Goal: Task Accomplishment & Management: Complete application form

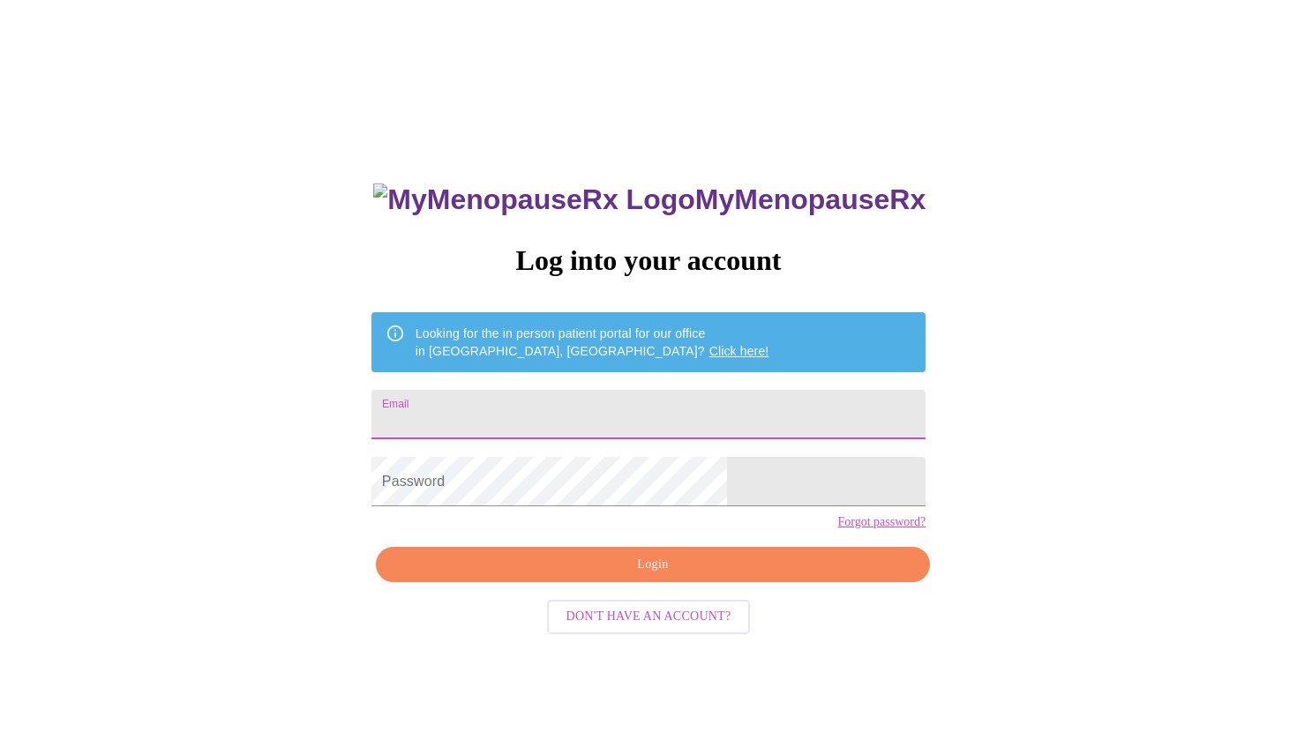
type input "[EMAIL_ADDRESS][DOMAIN_NAME]"
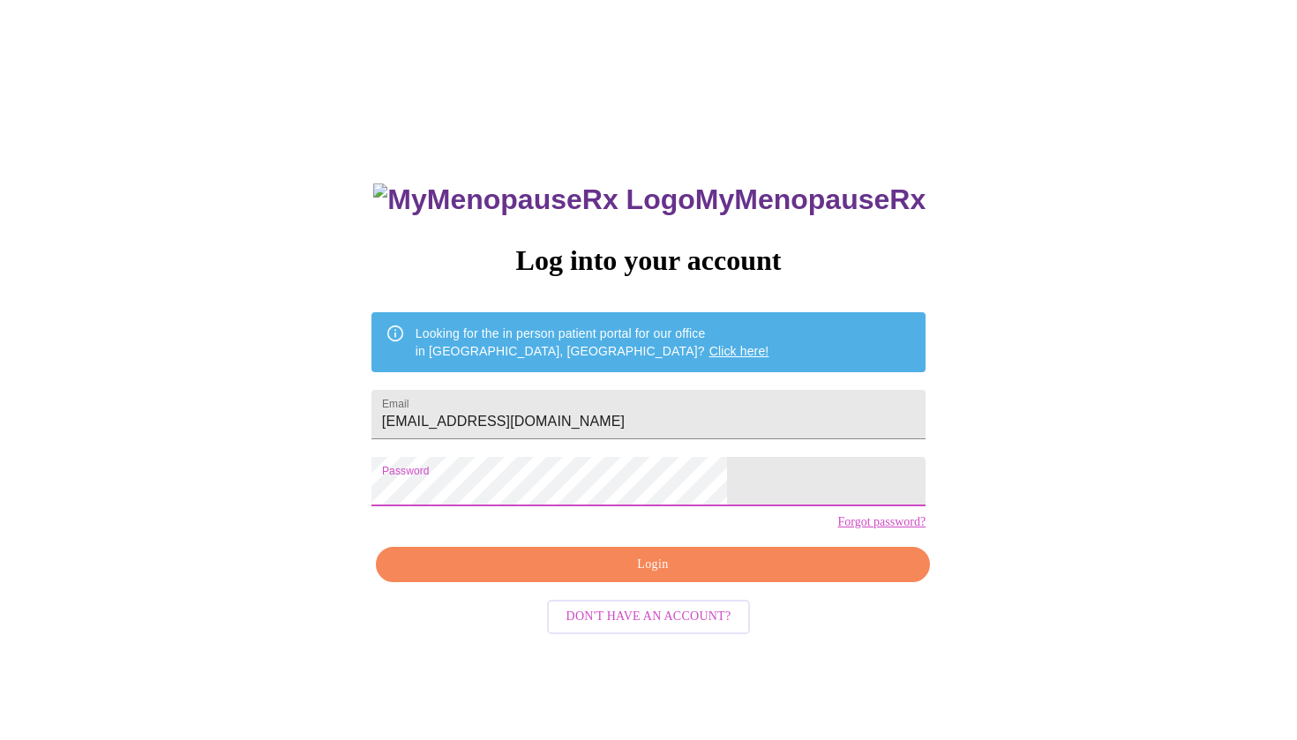
click at [656, 576] on span "Login" at bounding box center [652, 565] width 513 height 22
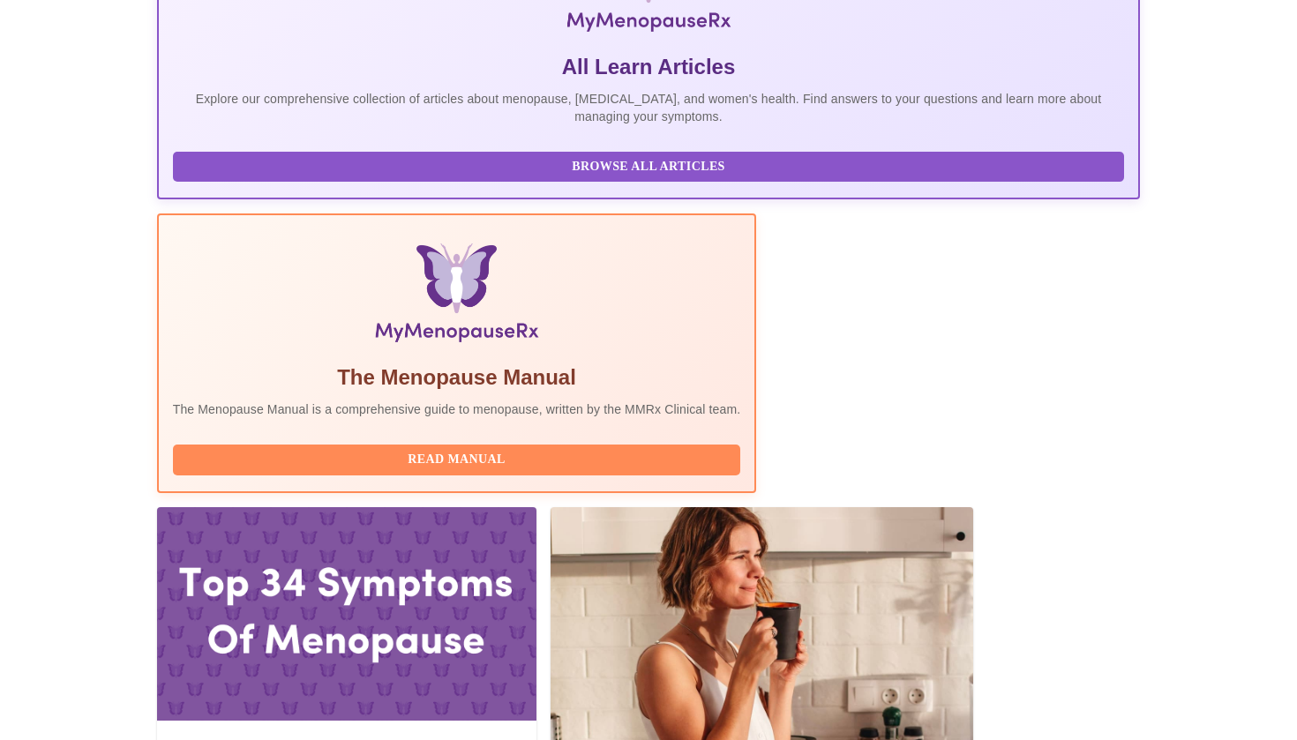
scroll to position [355, 0]
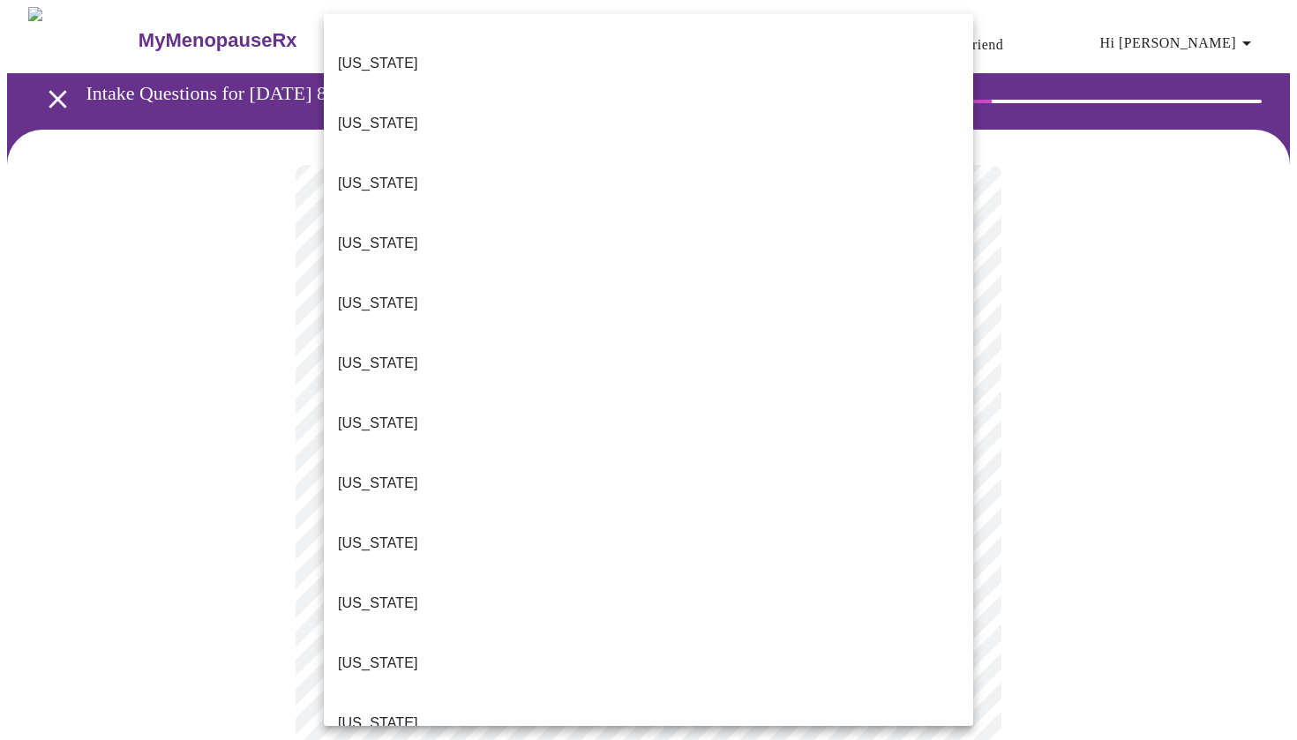
scroll to position [360, 0]
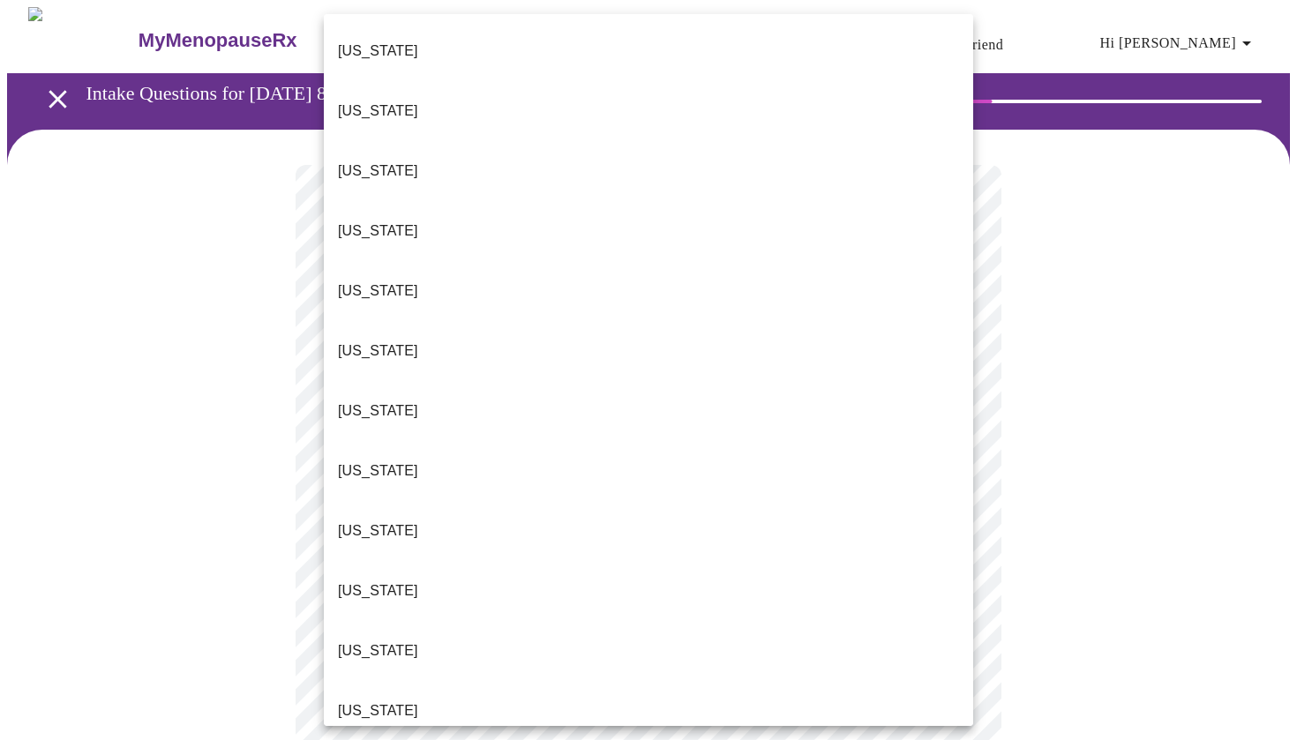
click at [508, 561] on li "[US_STATE]" at bounding box center [648, 591] width 649 height 60
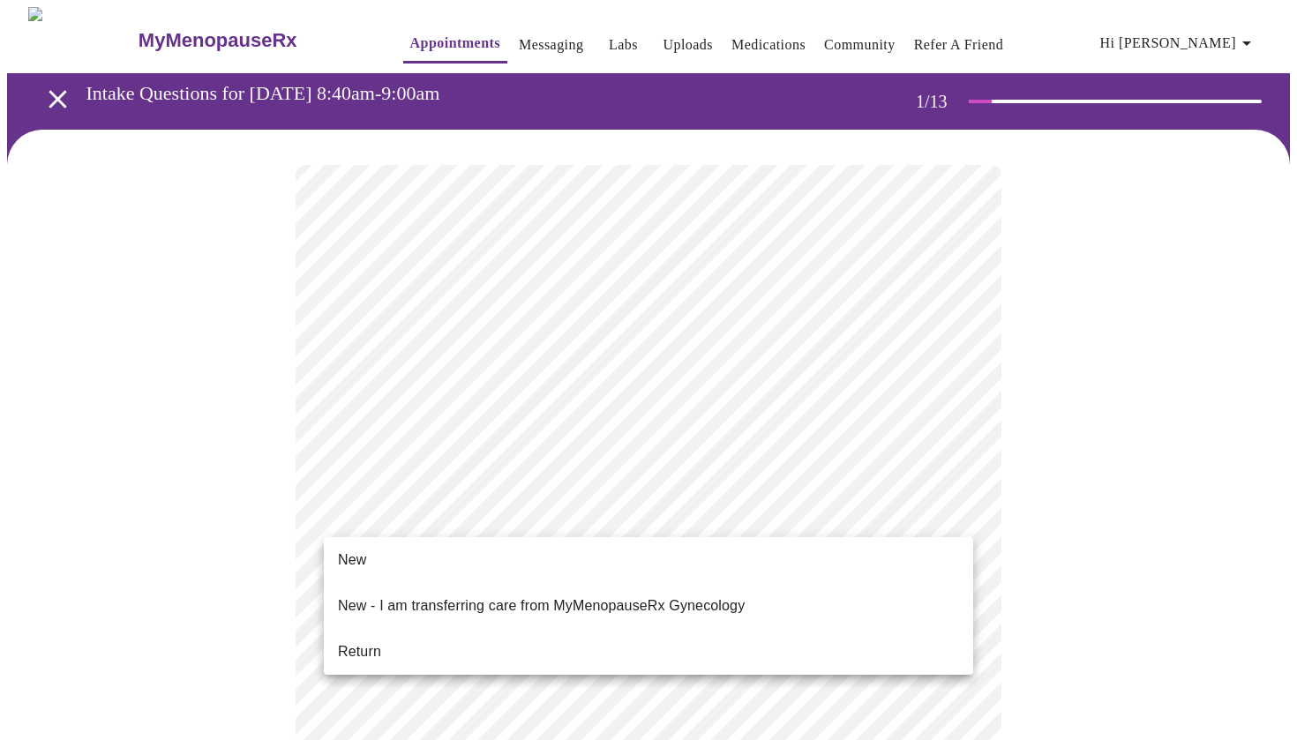
click at [577, 636] on li "Return" at bounding box center [648, 652] width 649 height 32
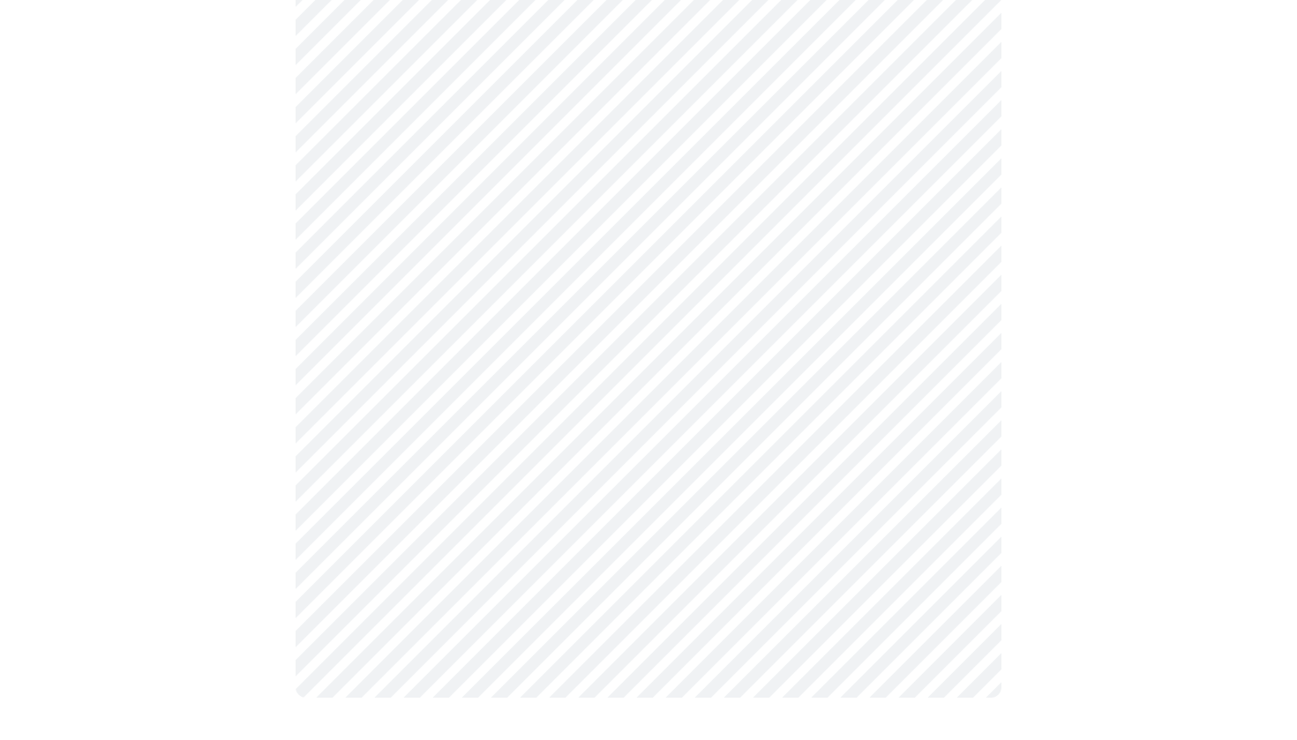
scroll to position [0, 0]
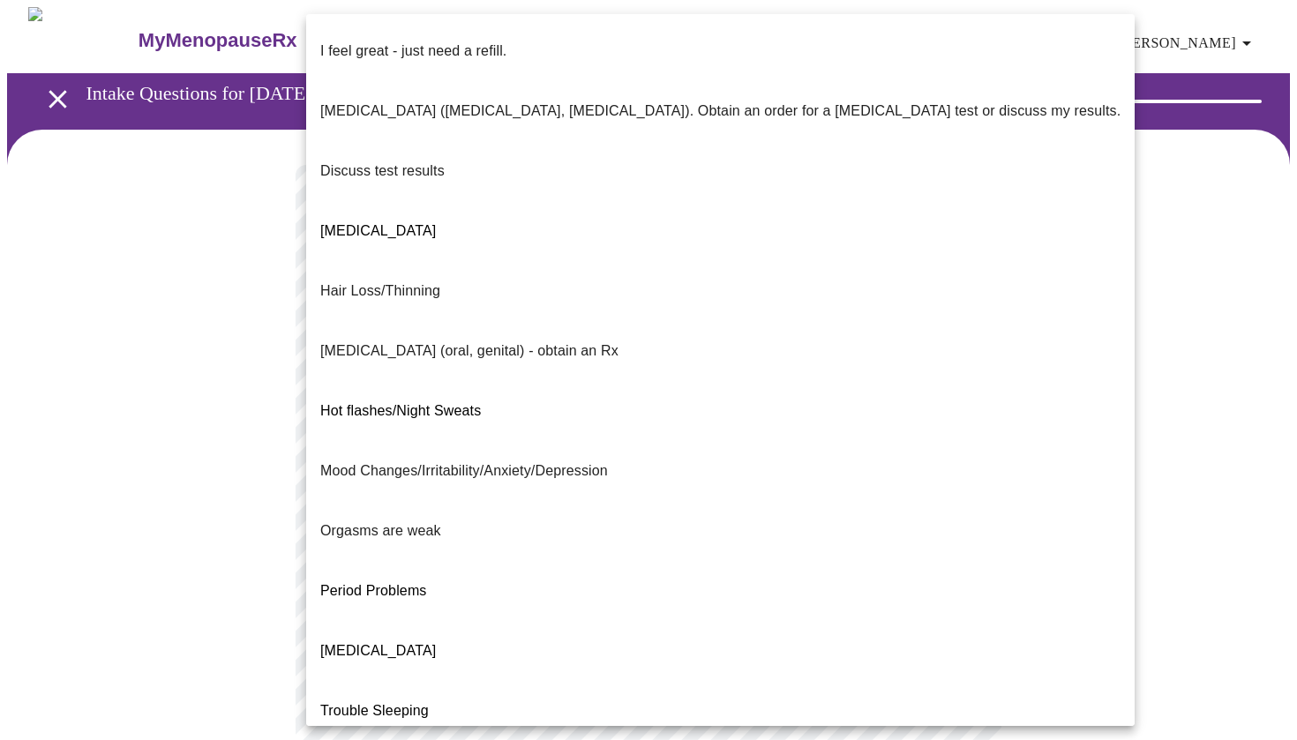
click at [735, 364] on body "MyMenopauseRx Appointments Messaging Labs Uploads Medications Community Refer a…" at bounding box center [648, 617] width 1283 height 1221
click at [1096, 339] on div at bounding box center [648, 370] width 1297 height 740
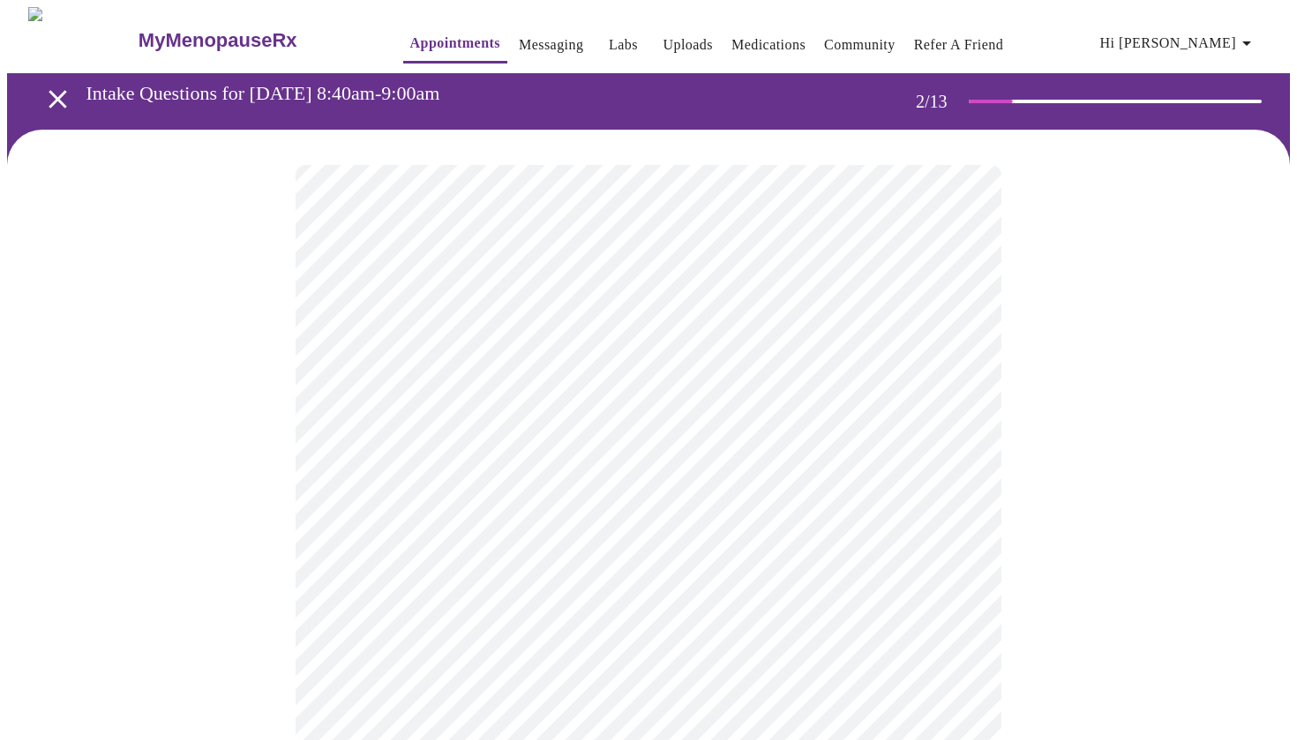
click at [883, 364] on body "MyMenopauseRx Appointments Messaging Labs Uploads Medications Community Refer a…" at bounding box center [648, 617] width 1283 height 1221
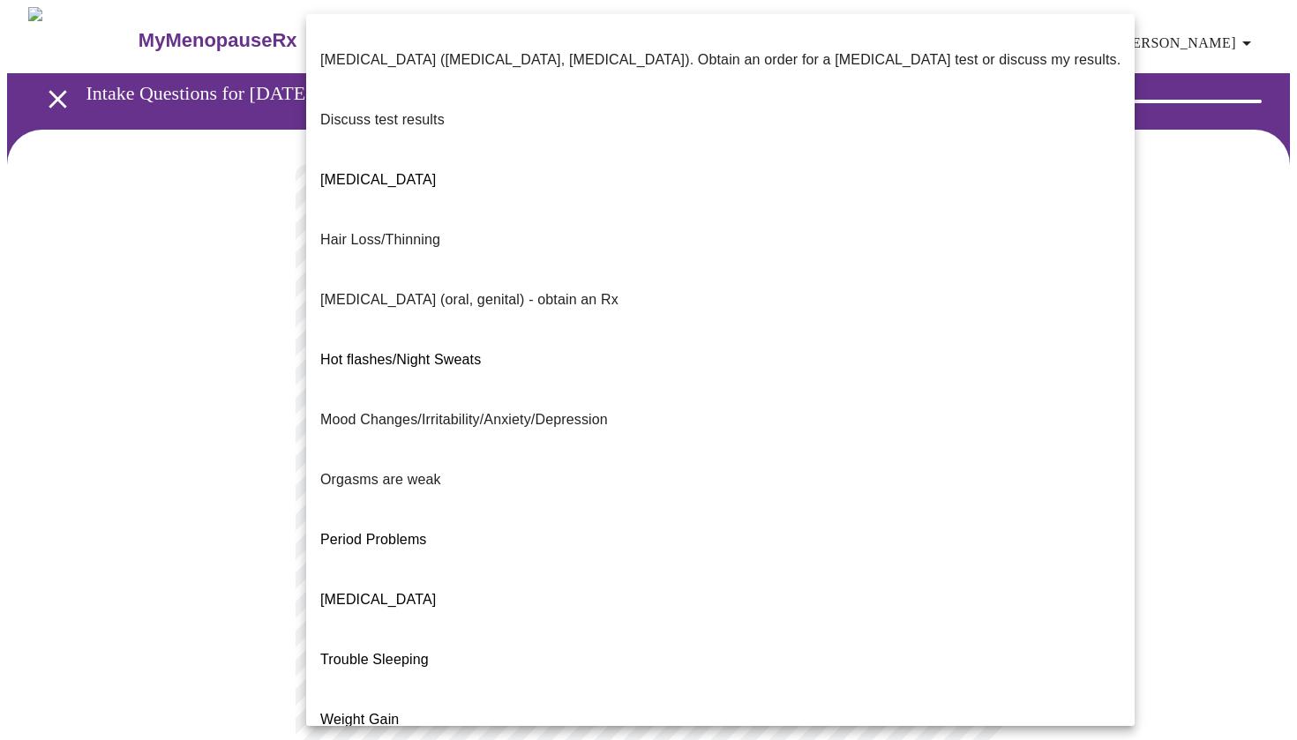
scroll to position [34, 0]
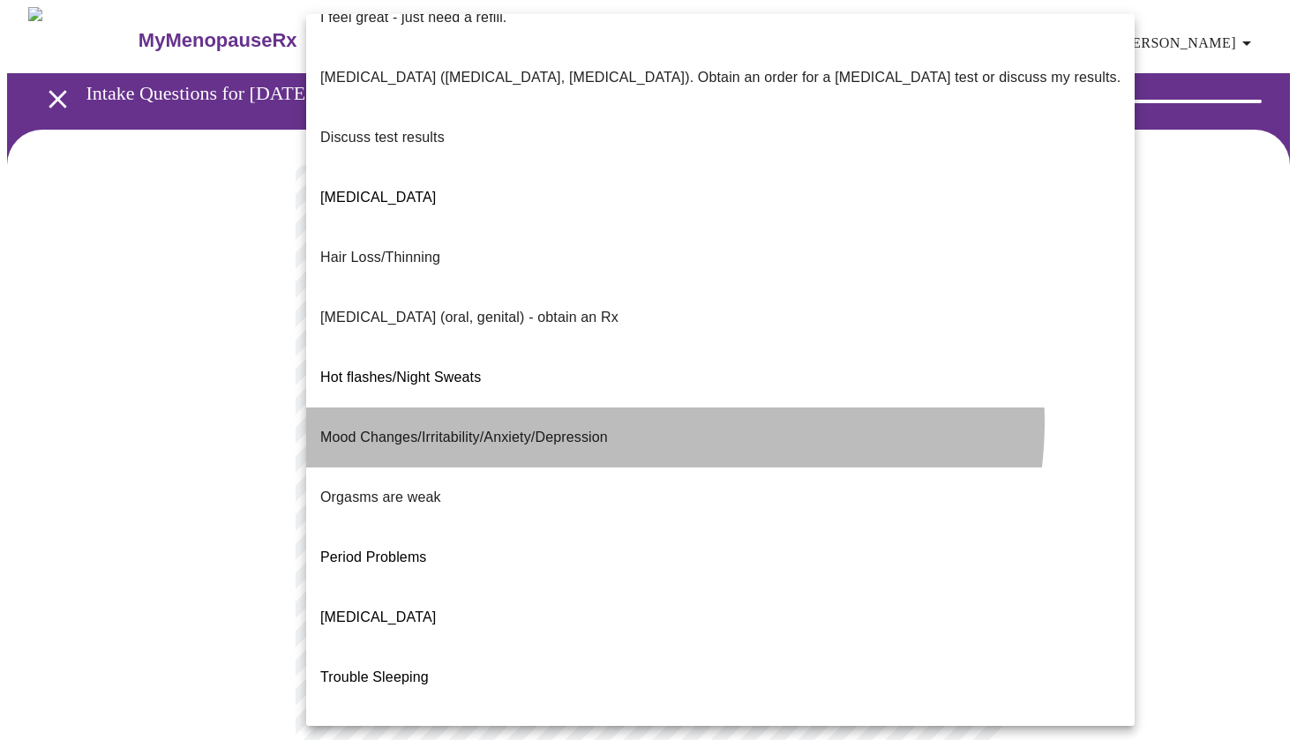
click at [674, 408] on li "Mood Changes/Irritability/Anxiety/Depression" at bounding box center [720, 438] width 828 height 60
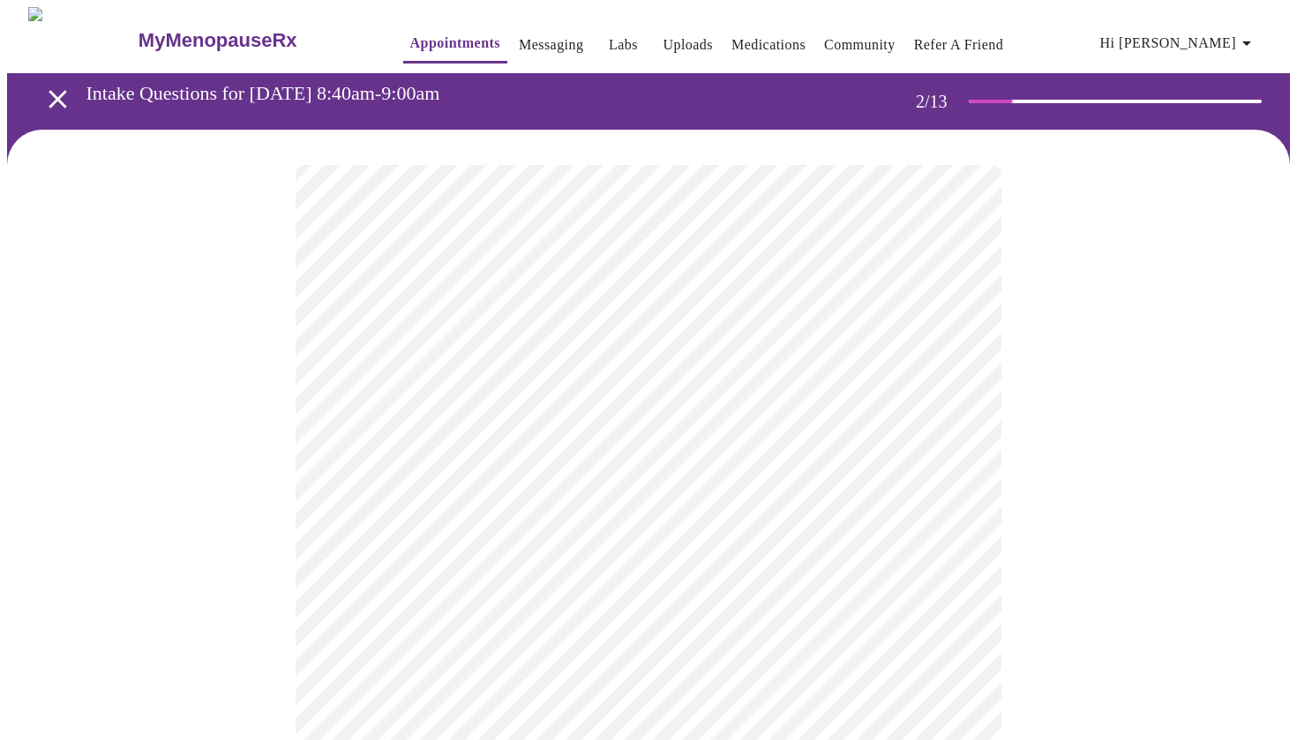
click at [835, 519] on body "MyMenopauseRx Appointments Messaging Labs Uploads Medications Community Refer a…" at bounding box center [648, 612] width 1283 height 1211
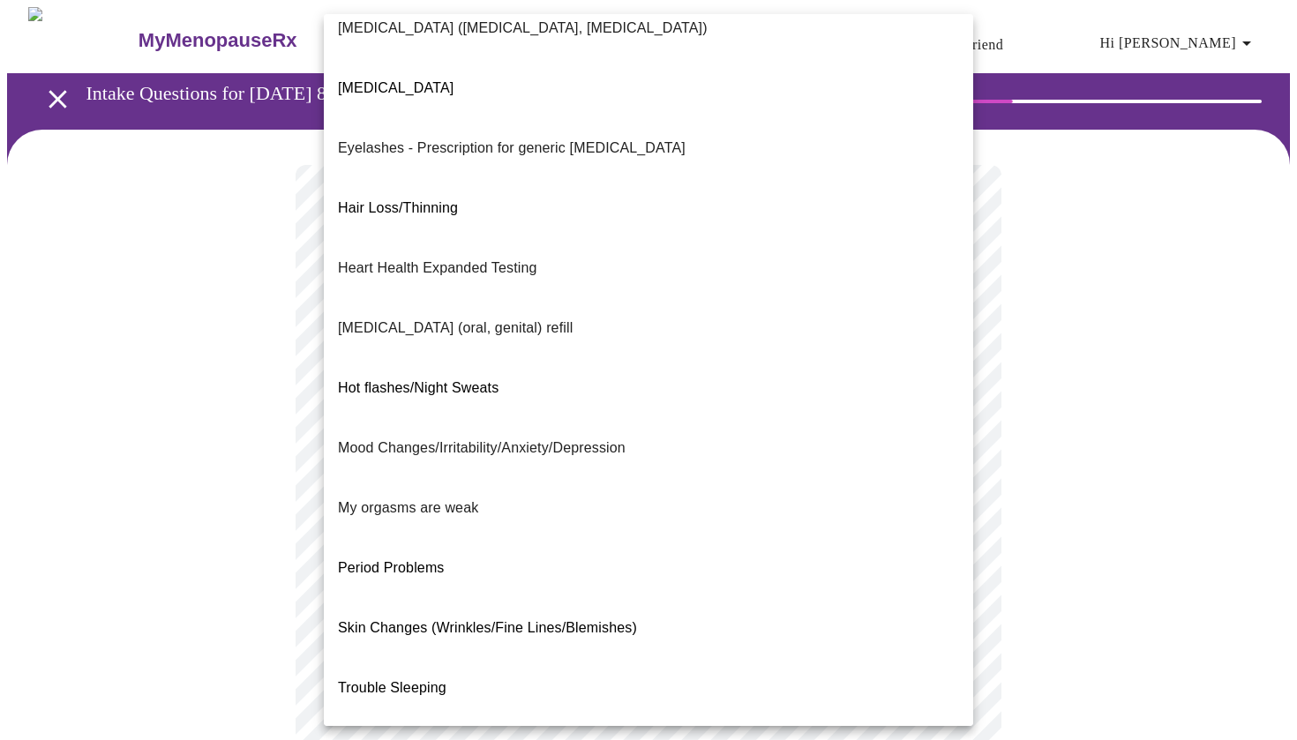
scroll to position [82, 0]
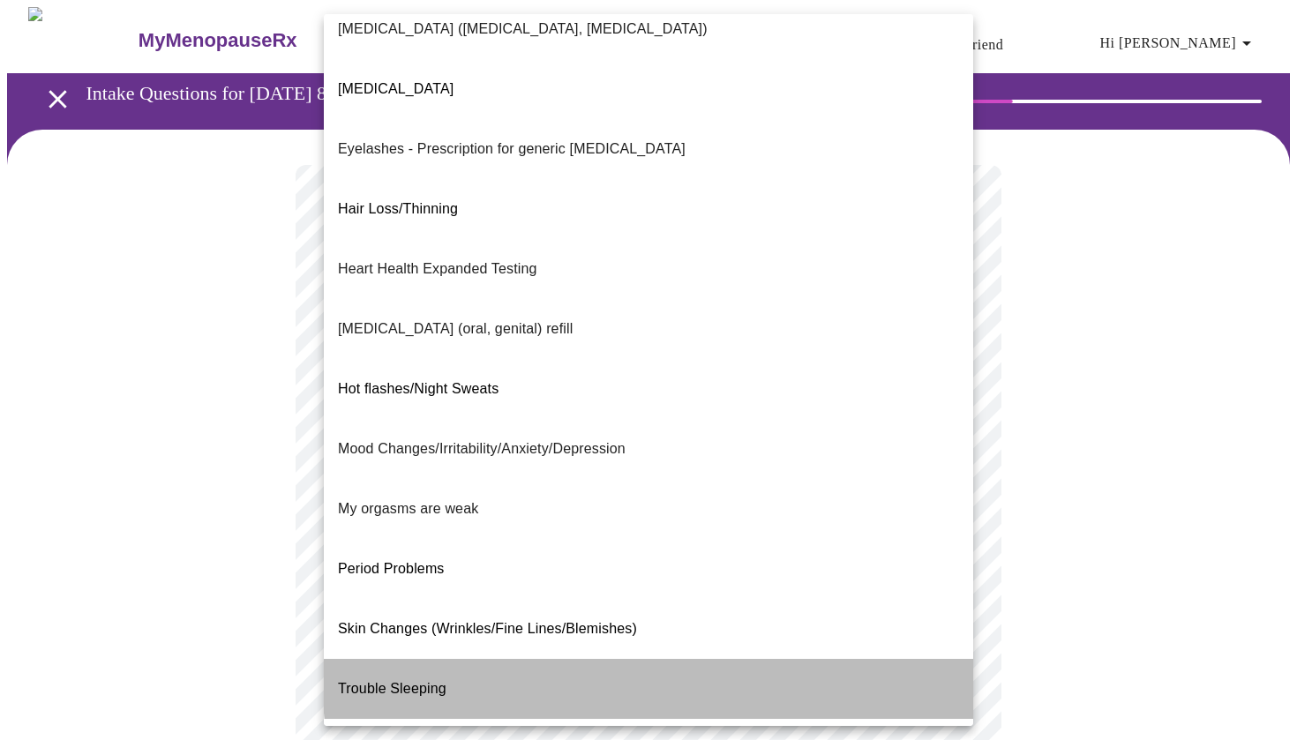
click at [795, 659] on li "Trouble Sleeping" at bounding box center [648, 689] width 649 height 60
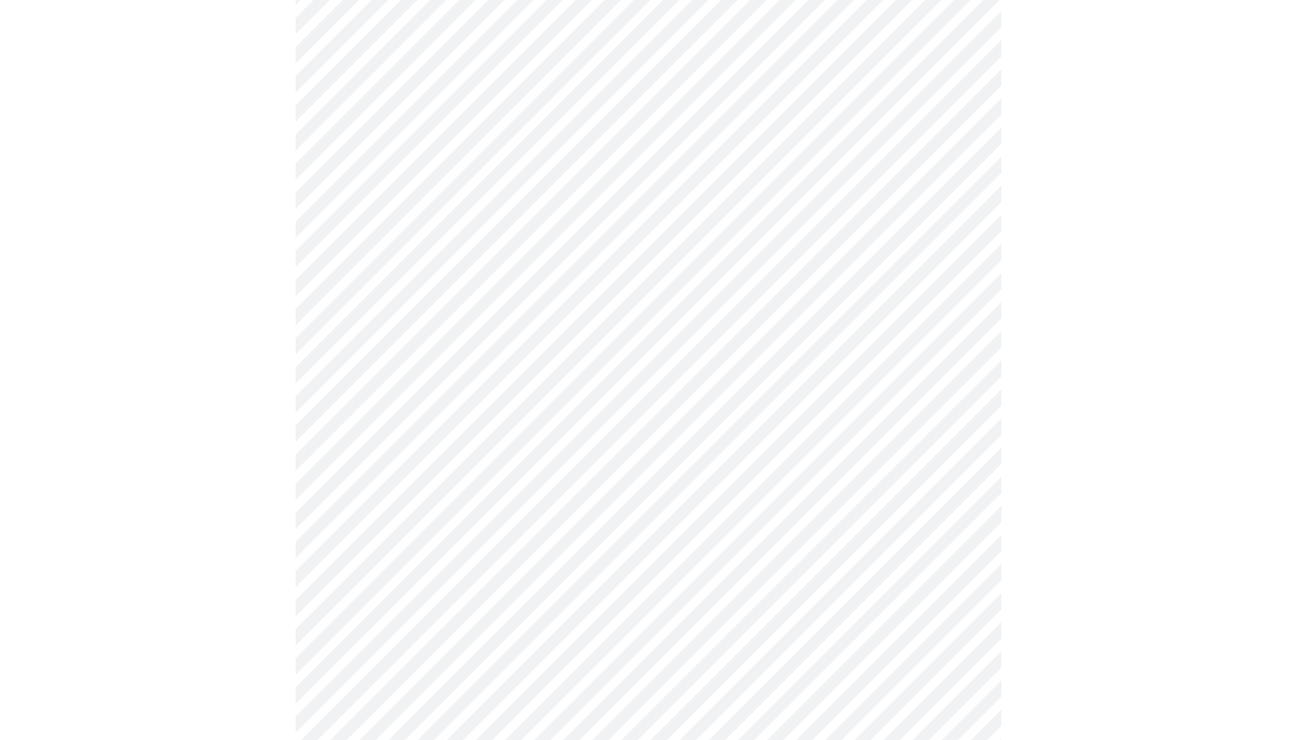
scroll to position [324, 0]
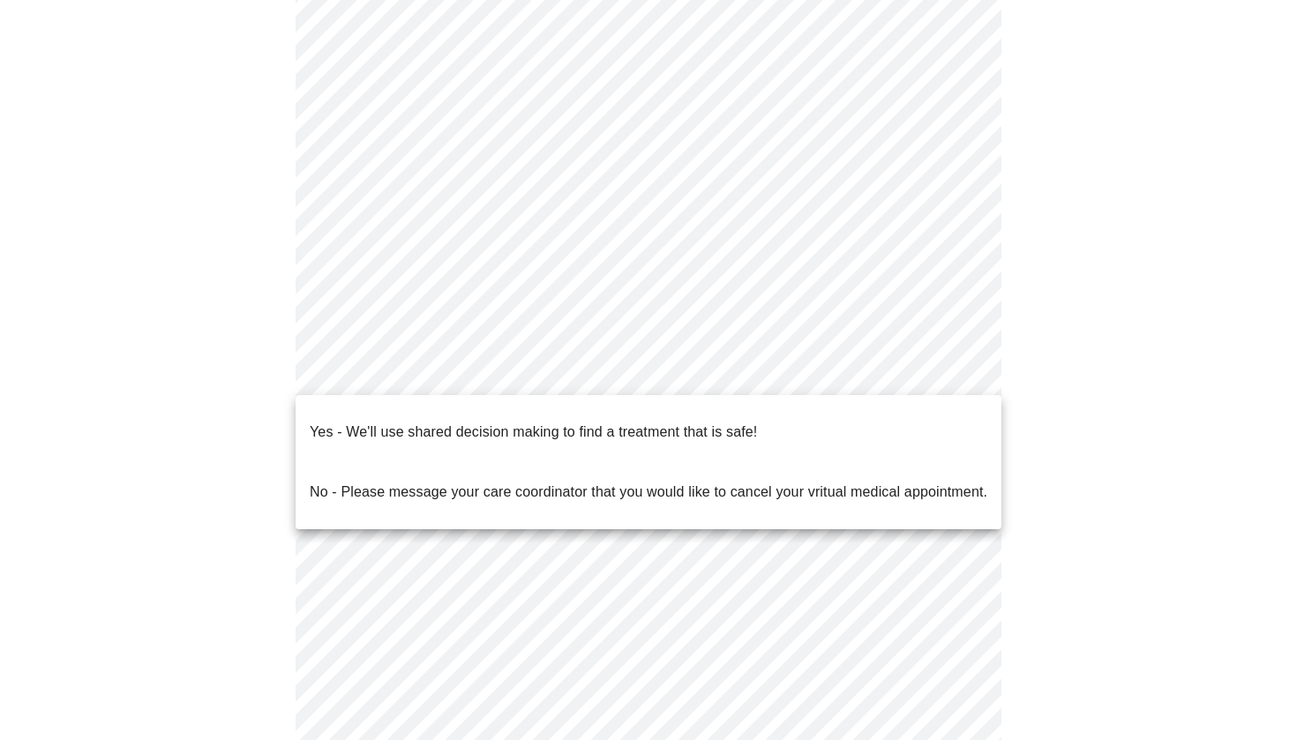
click at [787, 376] on body "MyMenopauseRx Appointments Messaging Labs Uploads Medications Community Refer a…" at bounding box center [648, 283] width 1283 height 1201
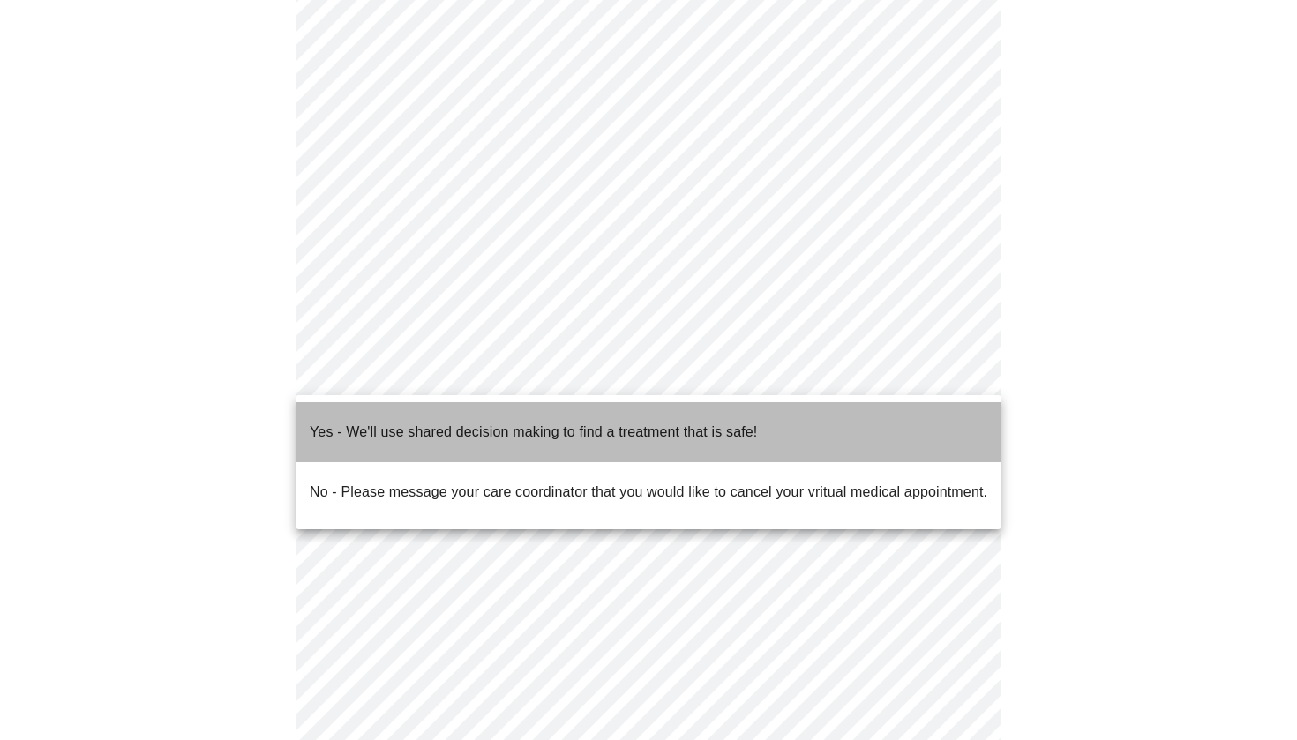
click at [735, 422] on p "Yes - We'll use shared decision making to find a treatment that is safe!" at bounding box center [533, 432] width 447 height 21
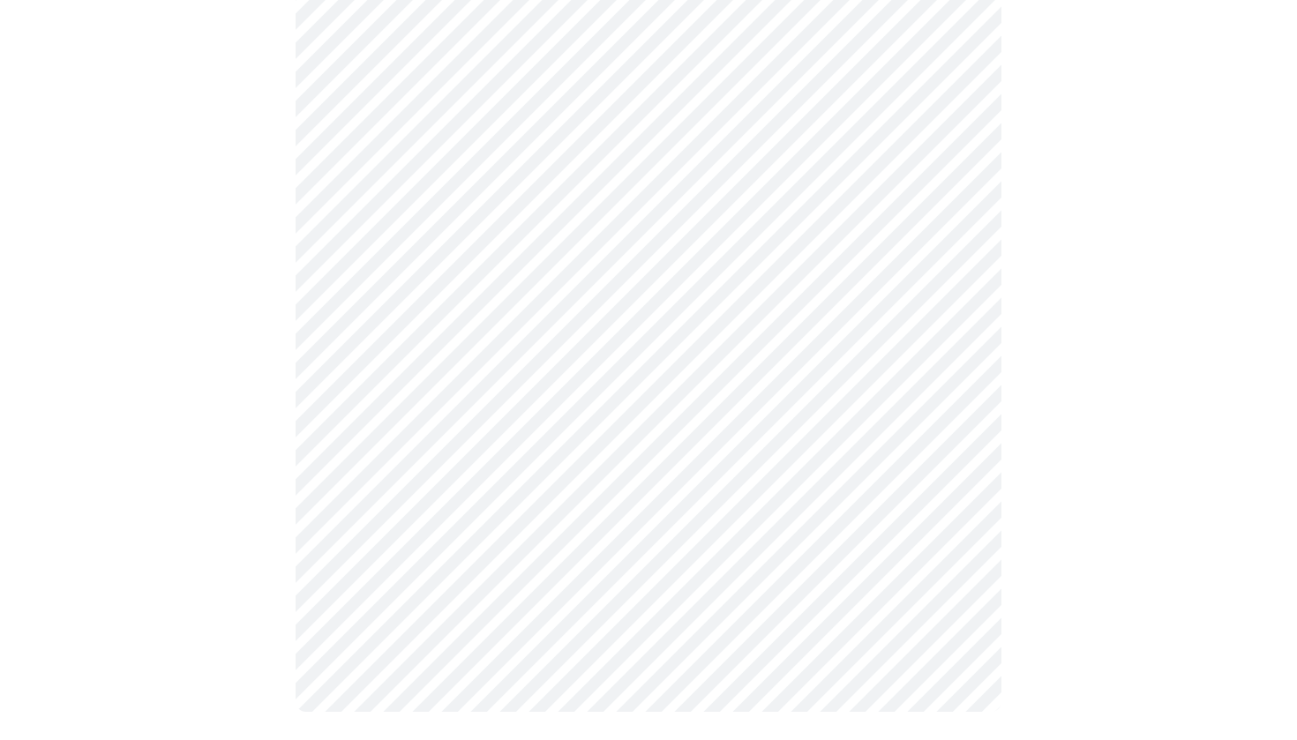
scroll to position [0, 0]
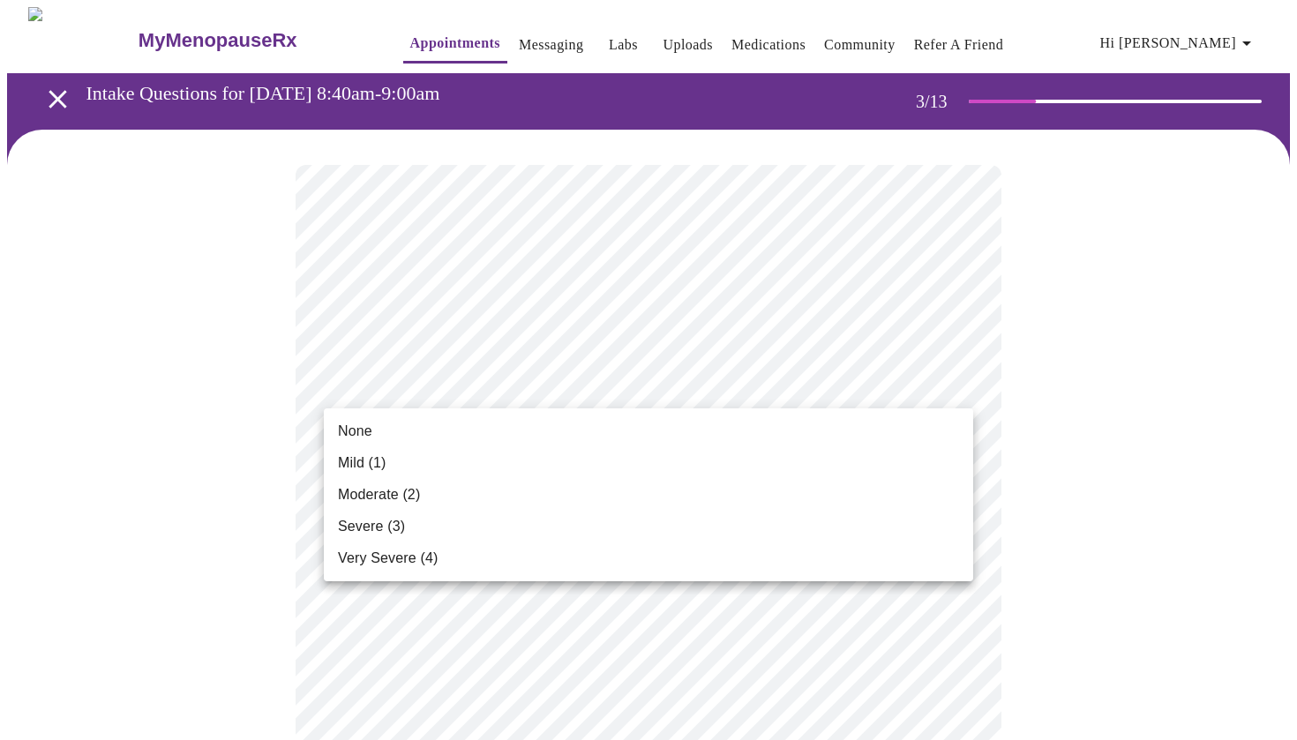
click at [589, 473] on li "Mild (1)" at bounding box center [648, 463] width 649 height 32
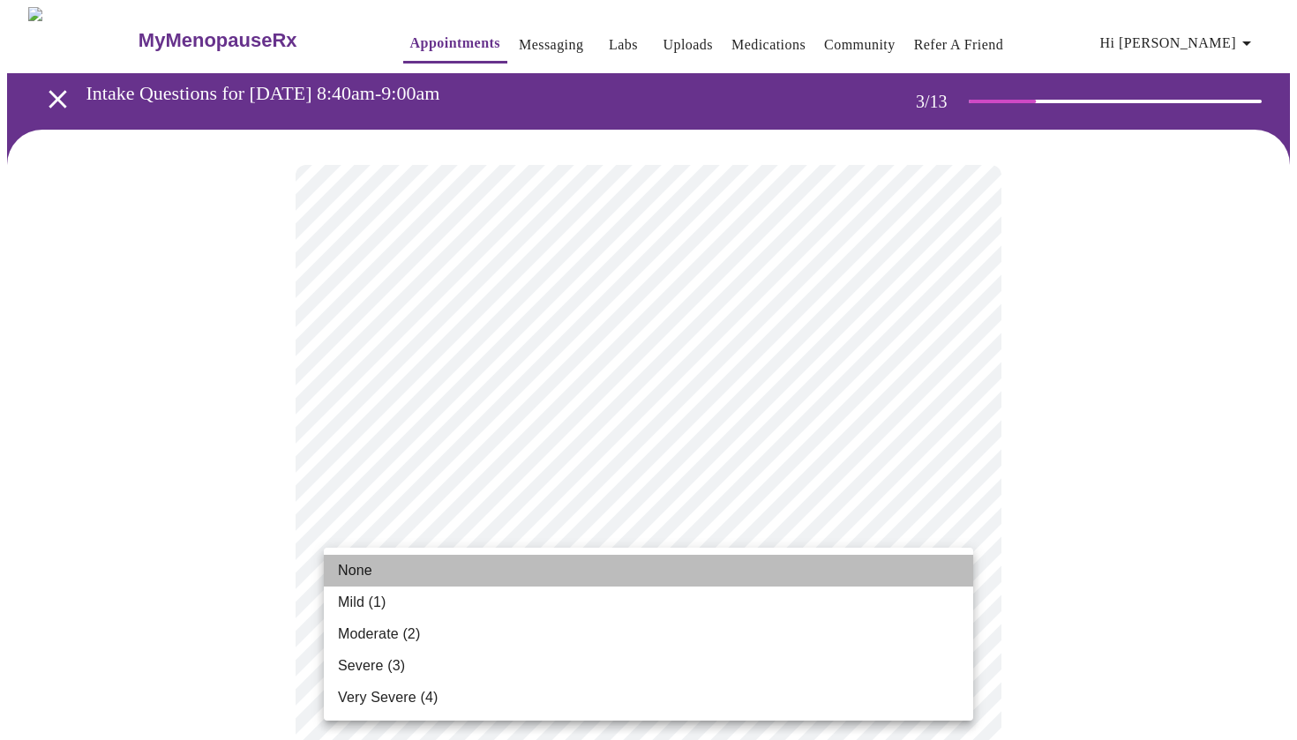
click at [572, 563] on li "None" at bounding box center [648, 571] width 649 height 32
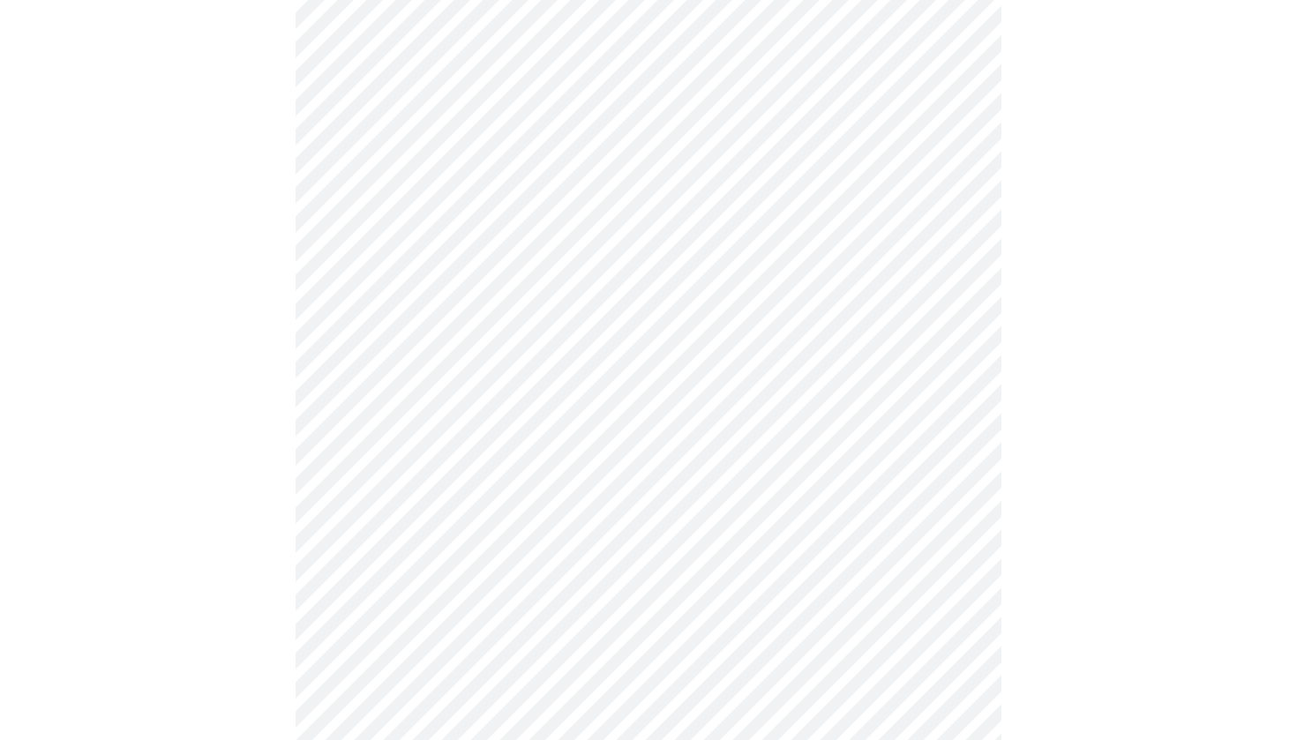
scroll to position [256, 0]
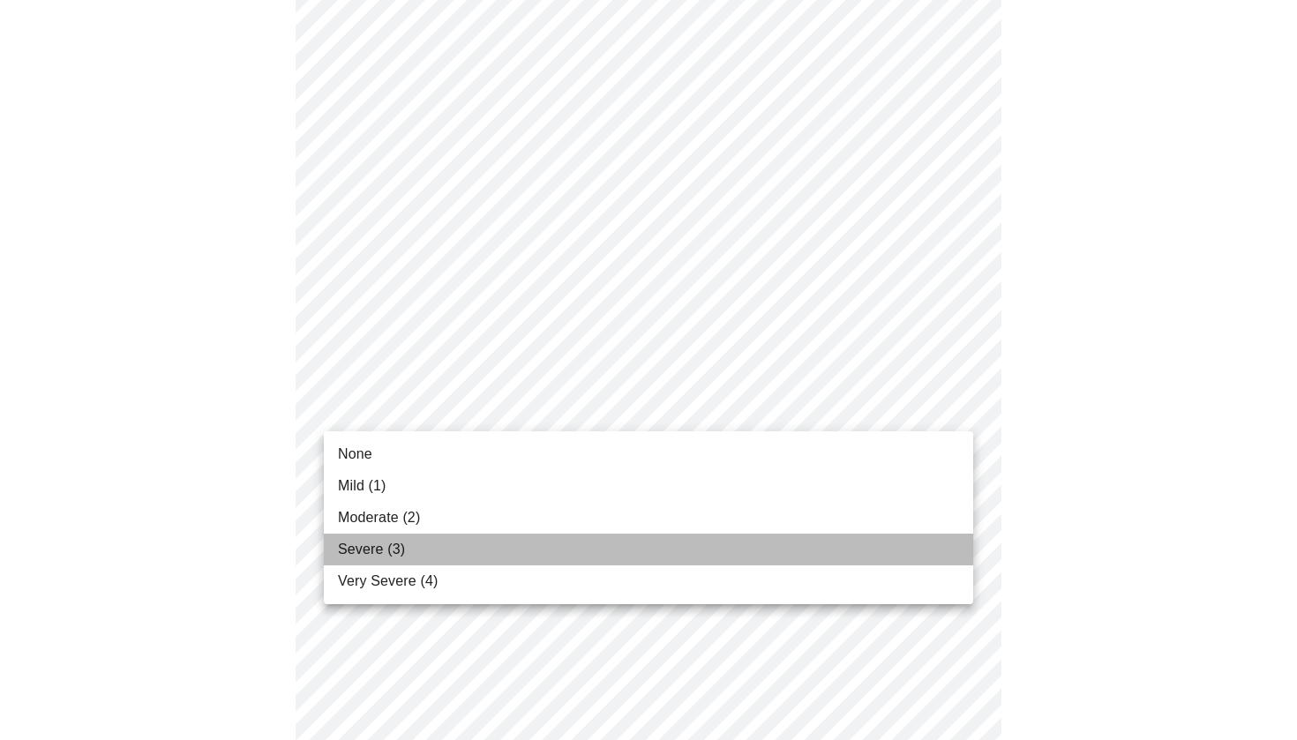
click at [642, 550] on li "Severe (3)" at bounding box center [648, 550] width 649 height 32
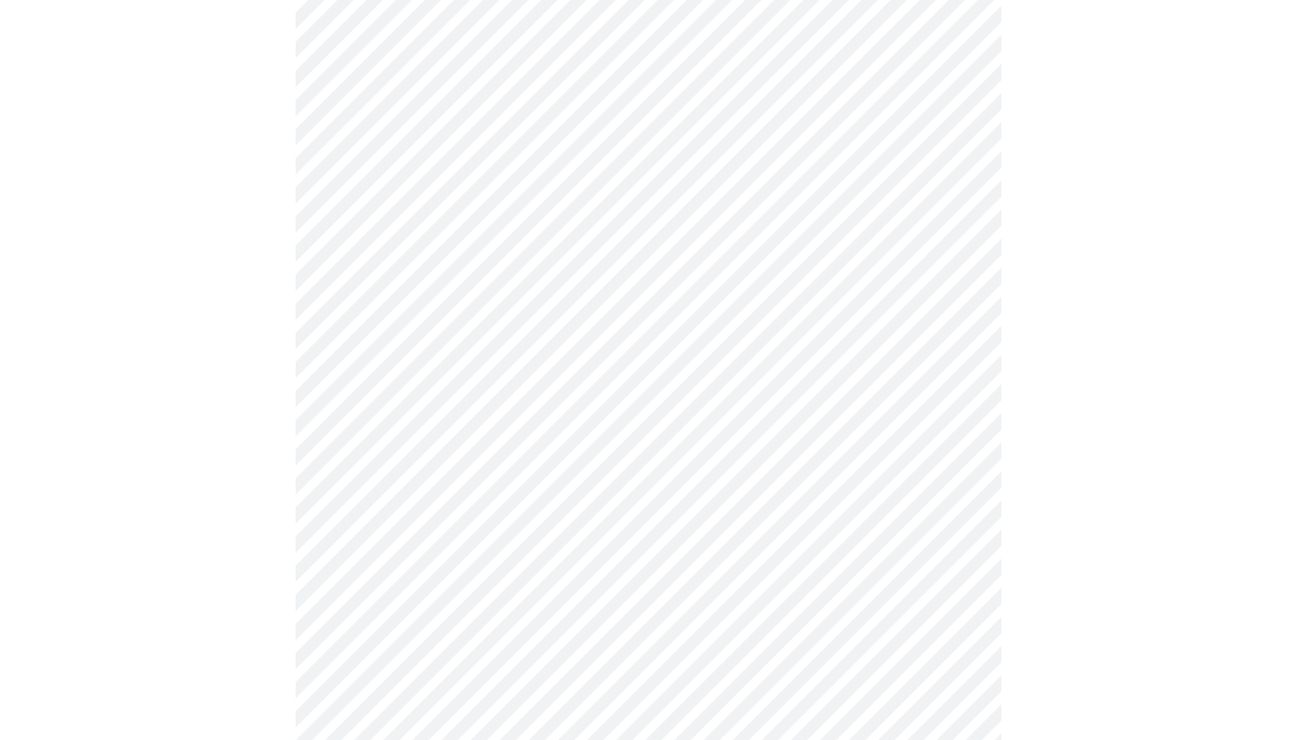
scroll to position [328, 0]
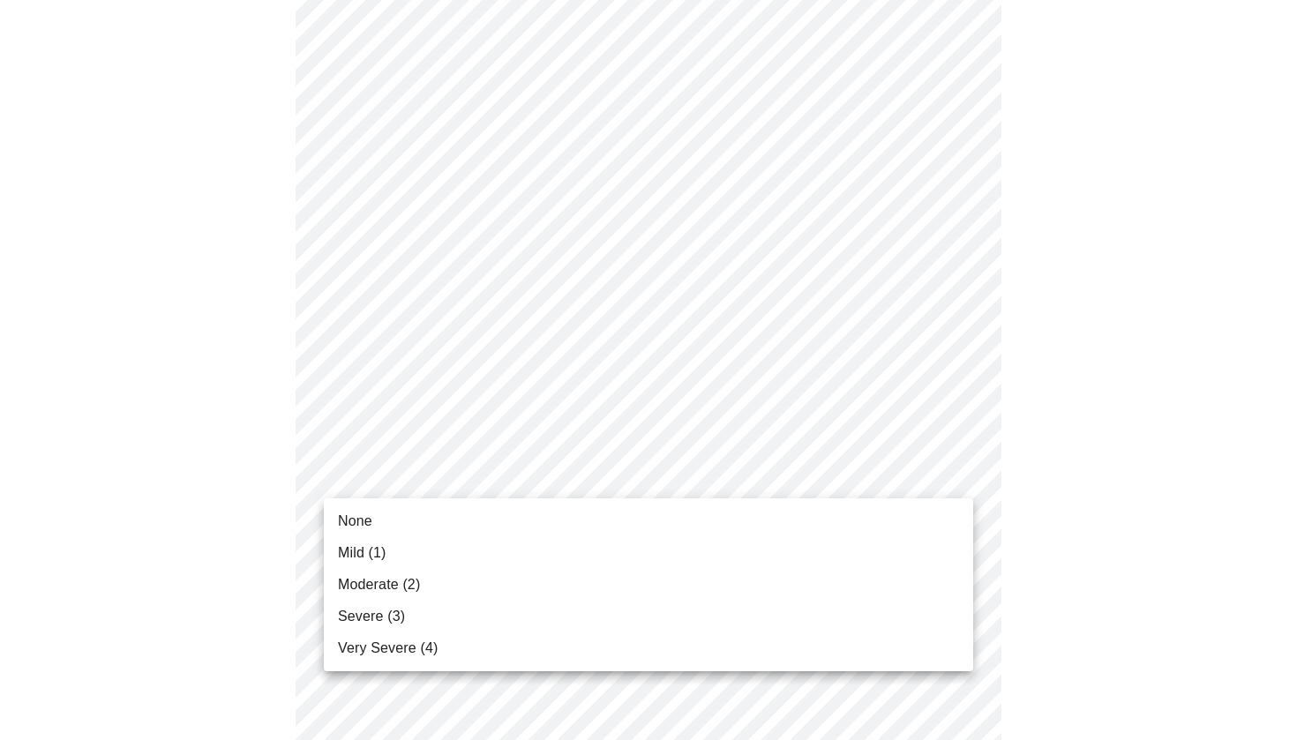
click at [617, 547] on li "Mild (1)" at bounding box center [648, 553] width 649 height 32
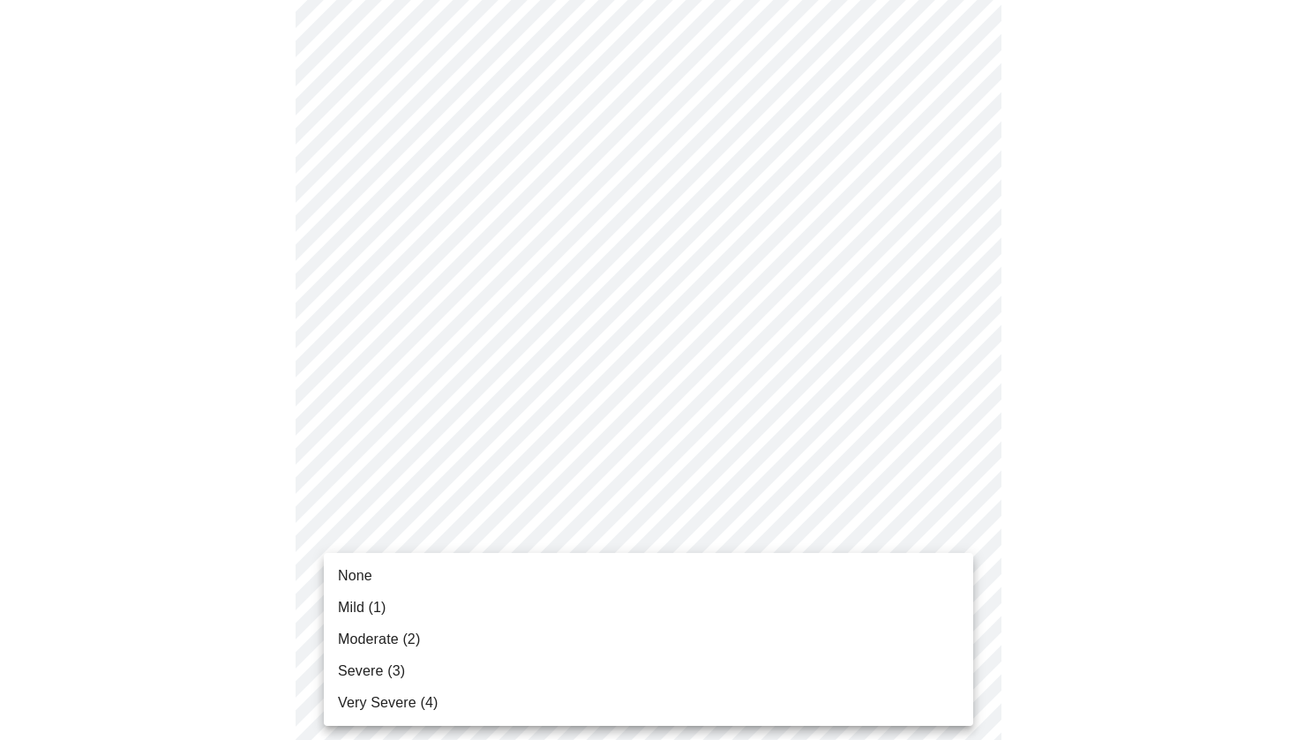
click at [602, 645] on li "Moderate (2)" at bounding box center [648, 640] width 649 height 32
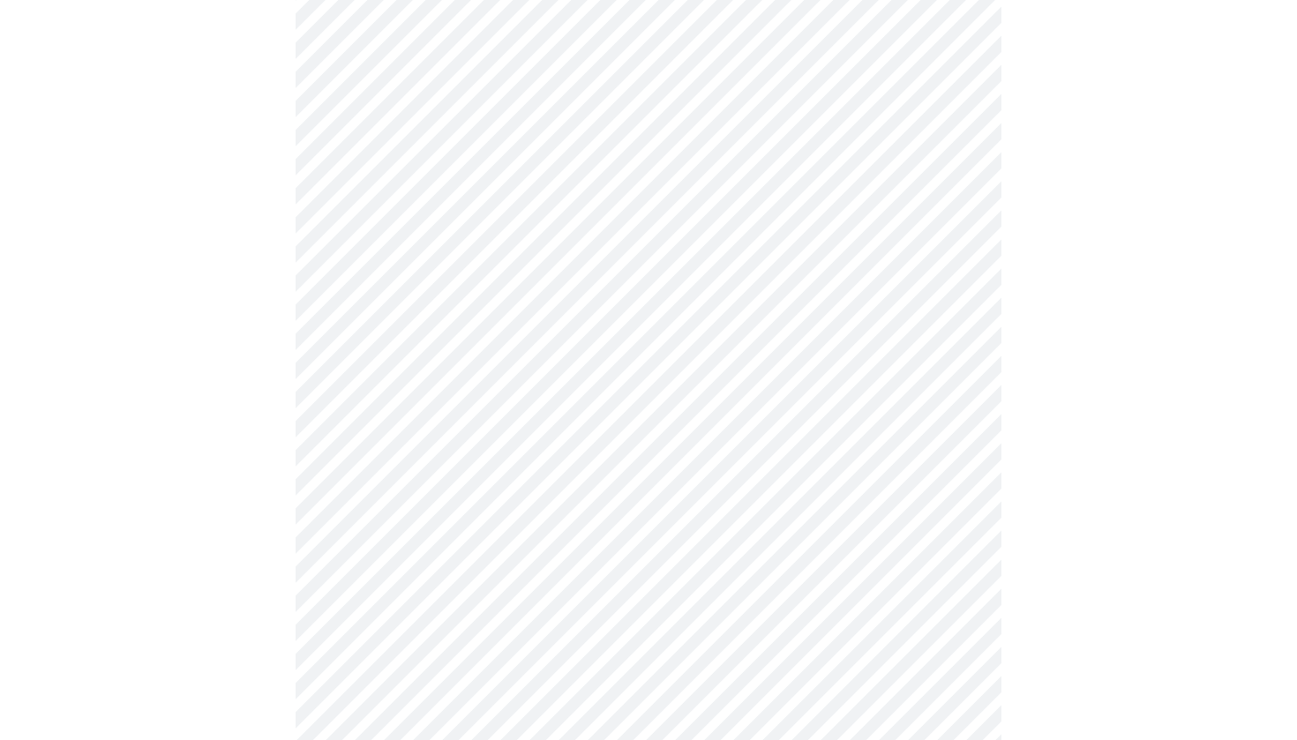
scroll to position [593, 0]
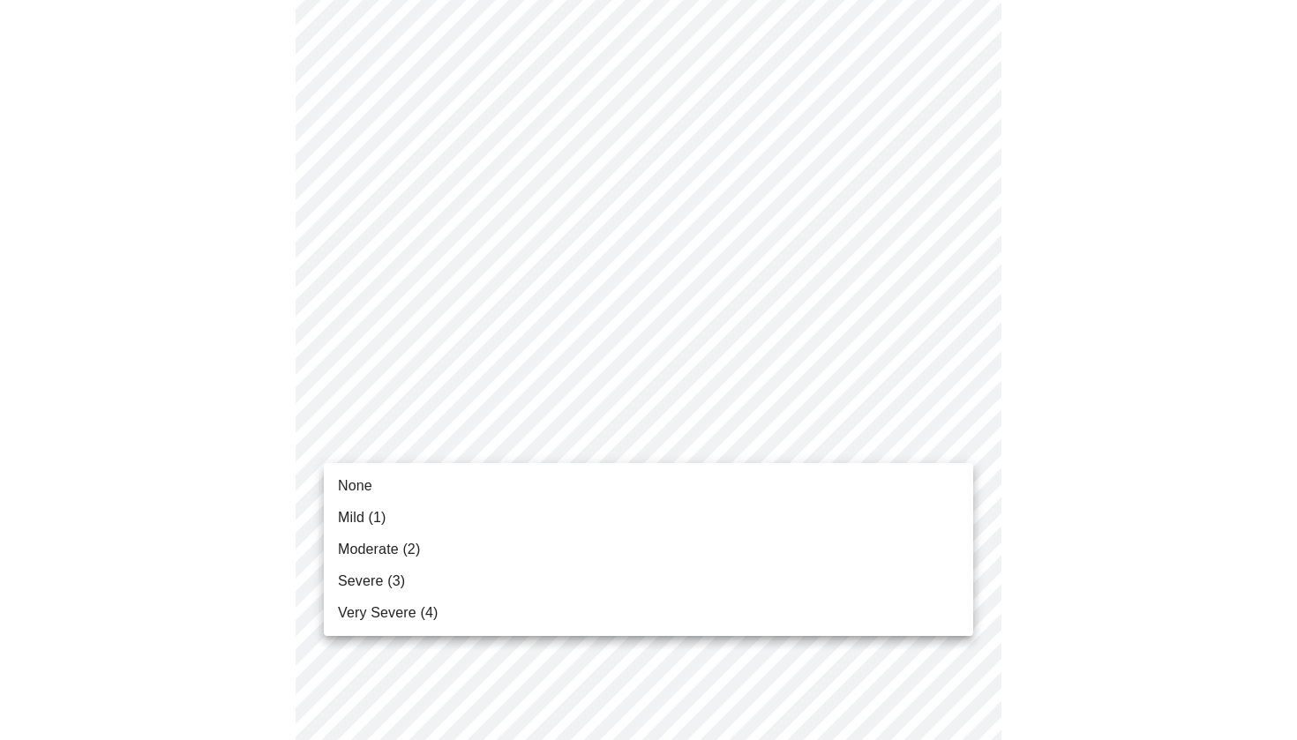
click at [626, 433] on body "MyMenopauseRx Appointments Messaging Labs Uploads Medications Community Refer a…" at bounding box center [648, 523] width 1283 height 2218
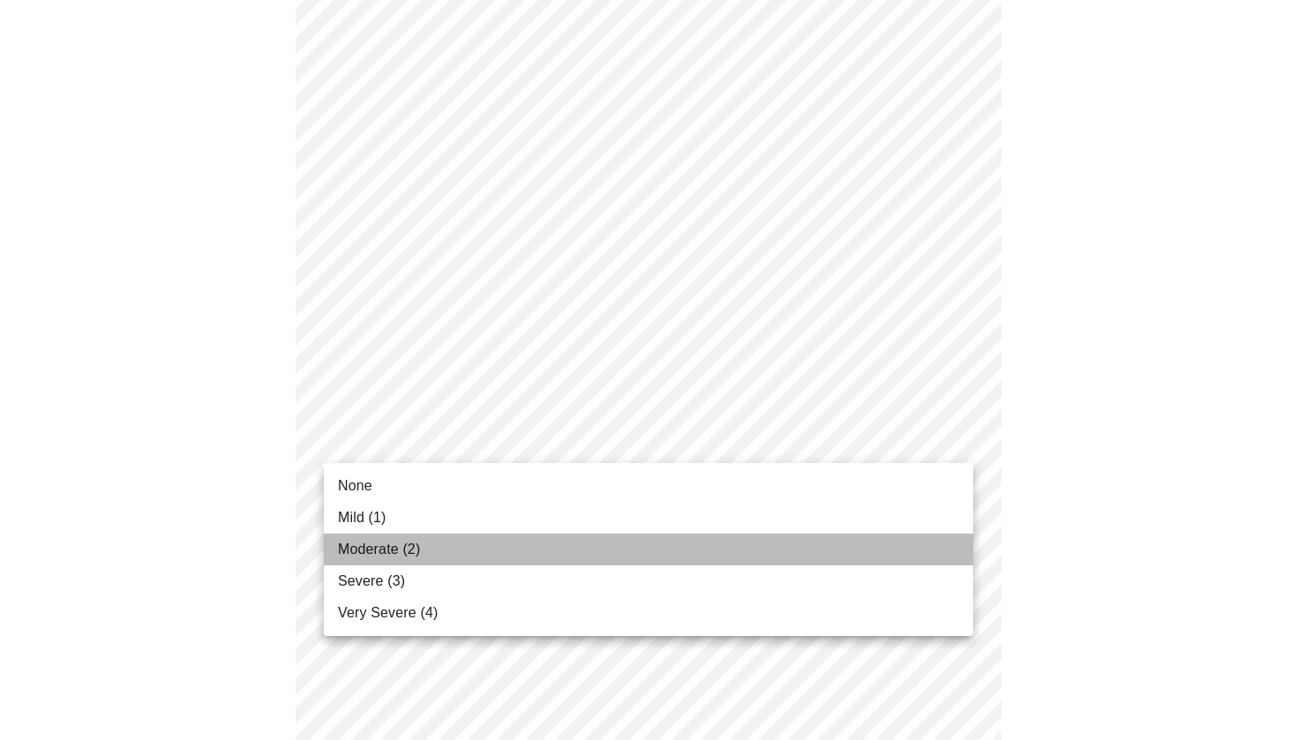
click at [586, 545] on li "Moderate (2)" at bounding box center [648, 550] width 649 height 32
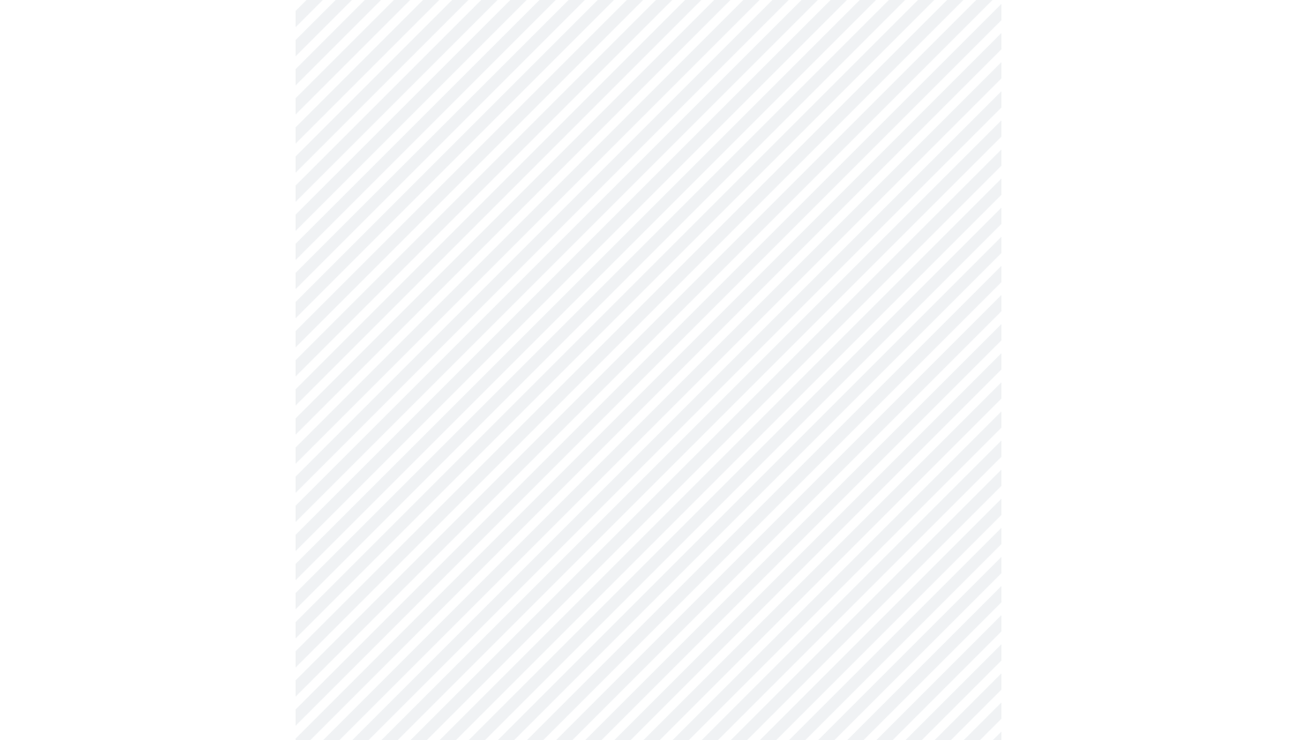
scroll to position [797, 0]
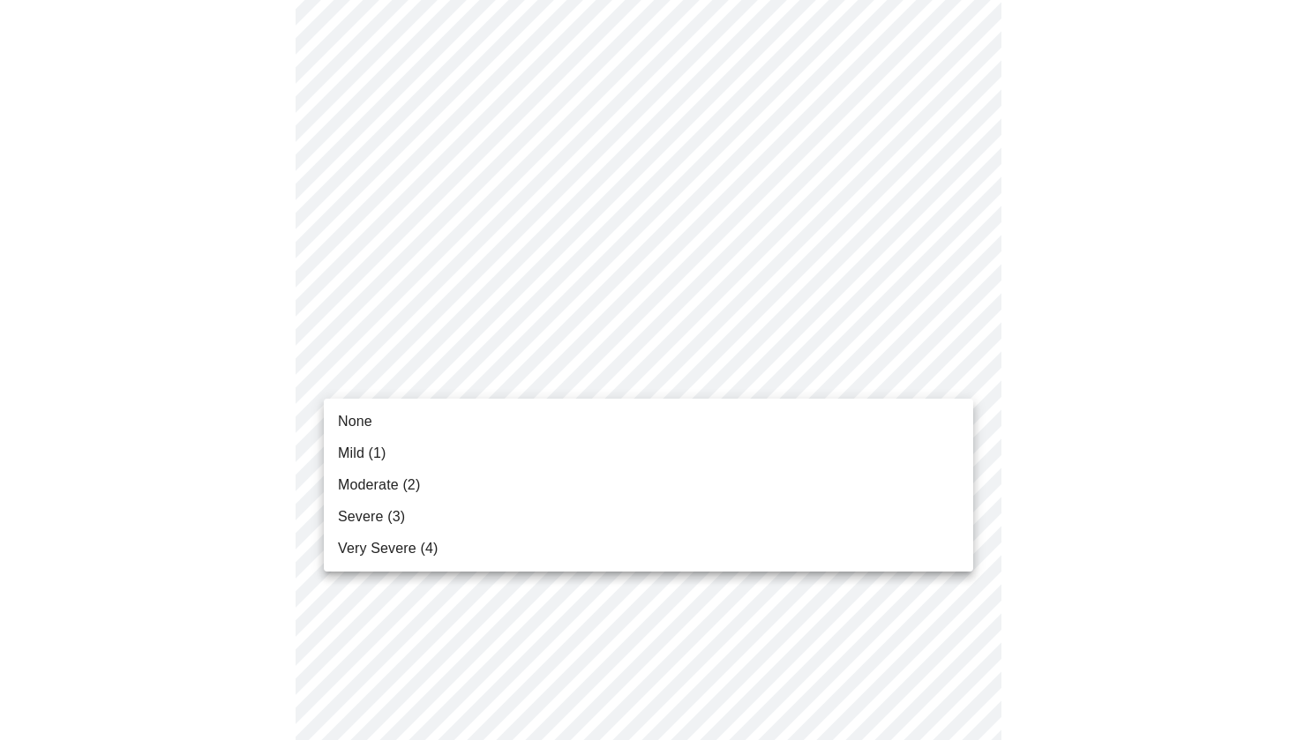
click at [600, 371] on body "MyMenopauseRx Appointments Messaging Labs Uploads Medications Community Refer a…" at bounding box center [648, 308] width 1283 height 2194
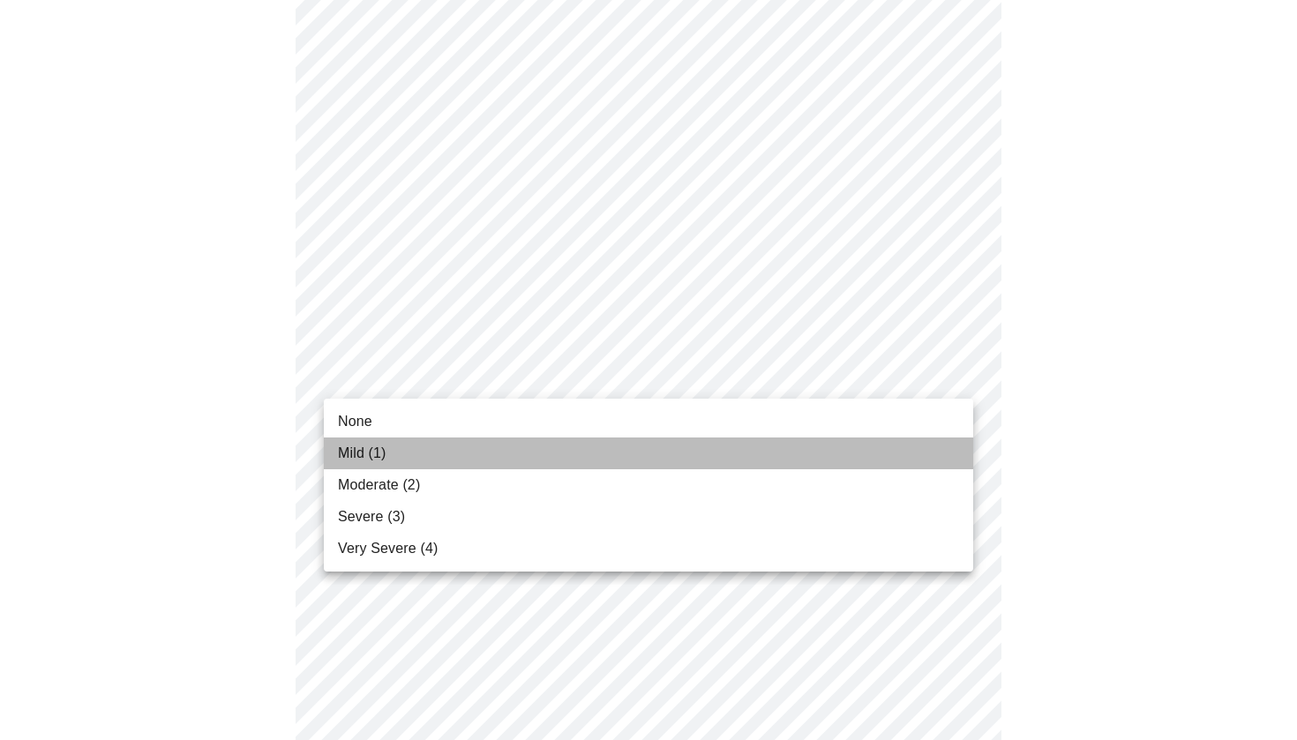
click at [556, 443] on li "Mild (1)" at bounding box center [648, 454] width 649 height 32
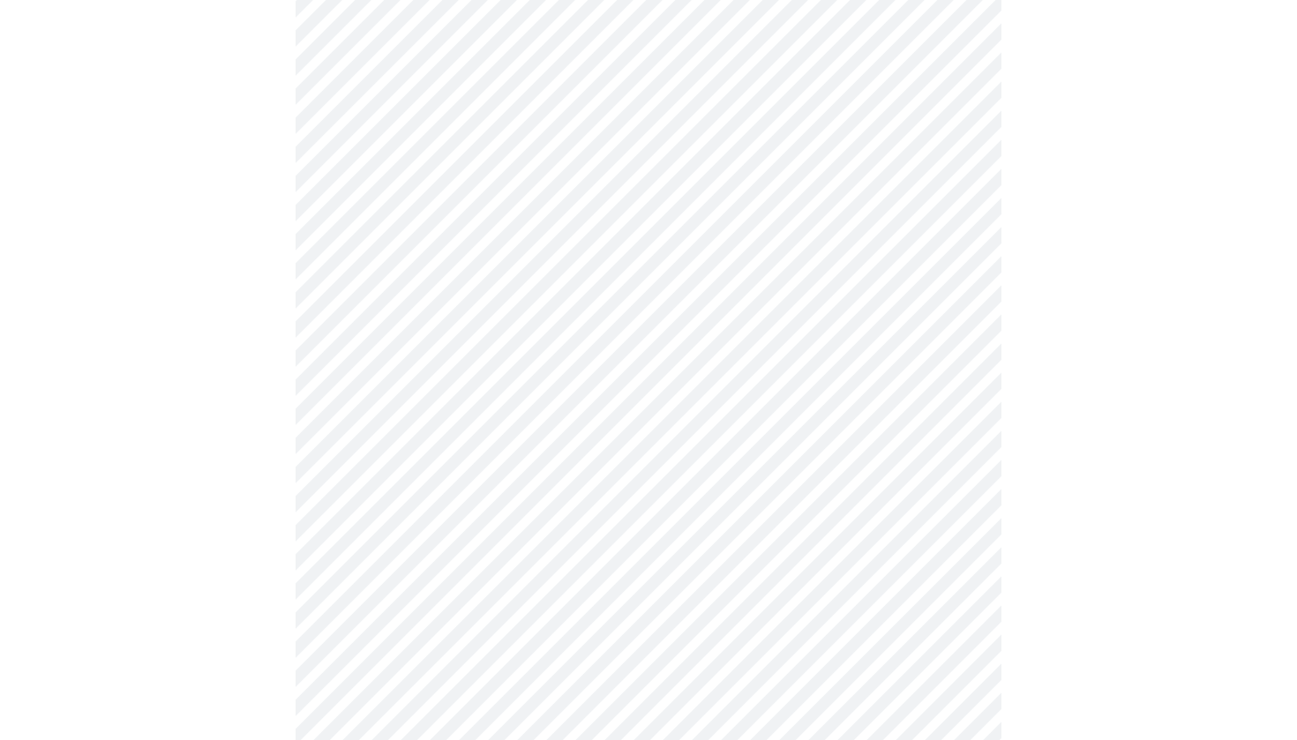
scroll to position [860, 0]
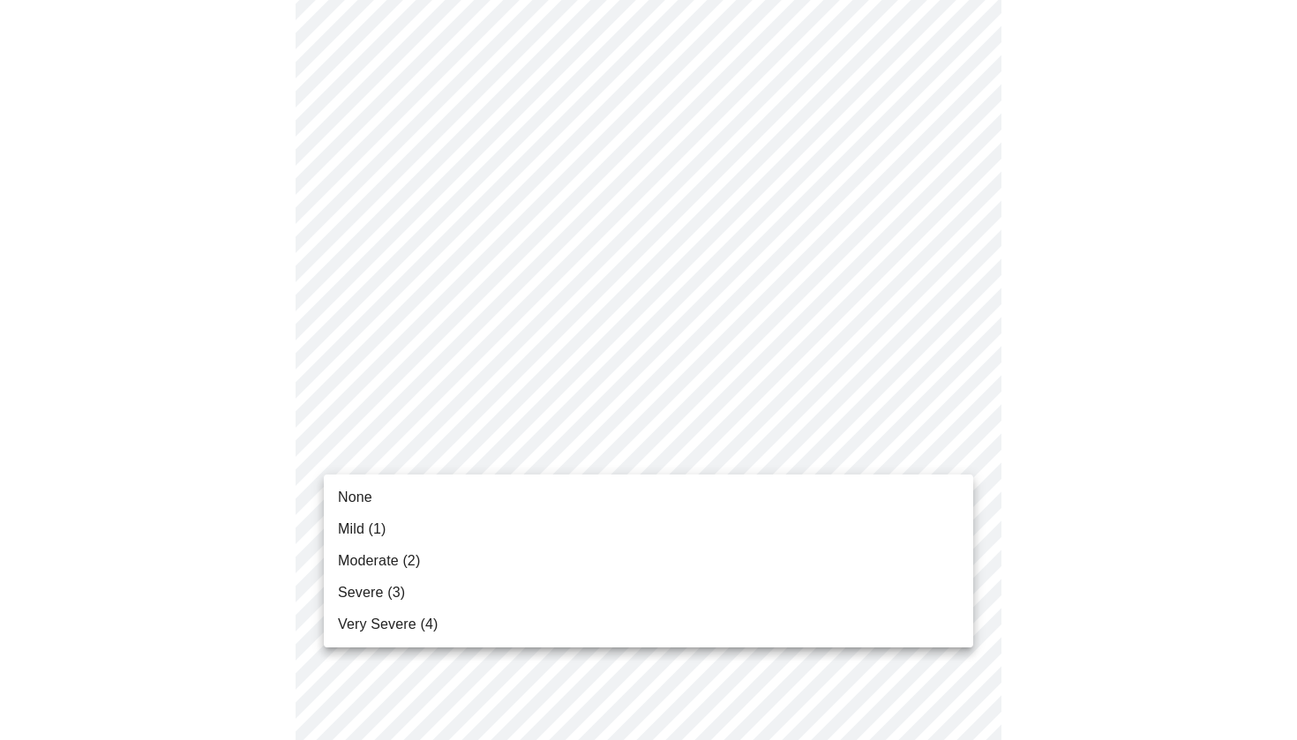
click at [602, 453] on body "MyMenopauseRx Appointments Messaging Labs Uploads Medications Community Refer a…" at bounding box center [648, 232] width 1283 height 2170
click at [550, 559] on li "Moderate (2)" at bounding box center [648, 561] width 649 height 32
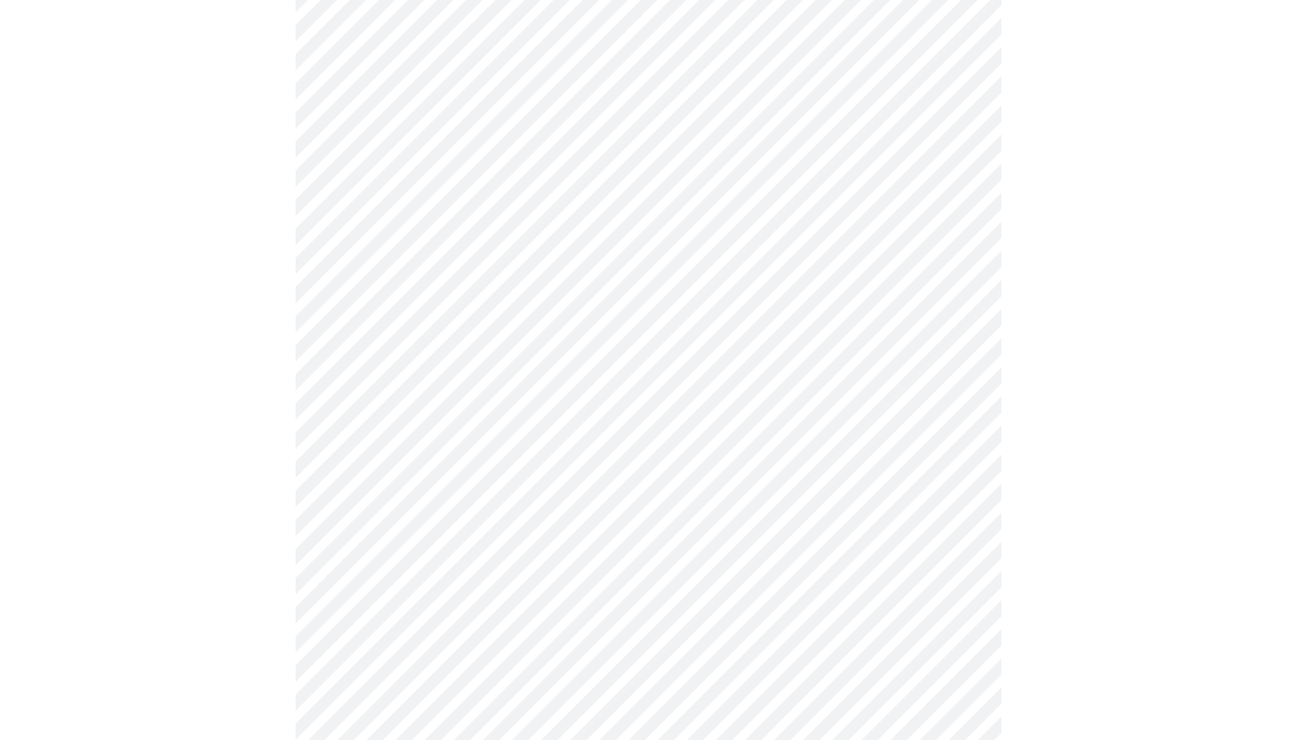
scroll to position [956, 0]
click at [612, 492] on body "MyMenopauseRx Appointments Messaging Labs Uploads Medications Community Refer a…" at bounding box center [648, 124] width 1283 height 2146
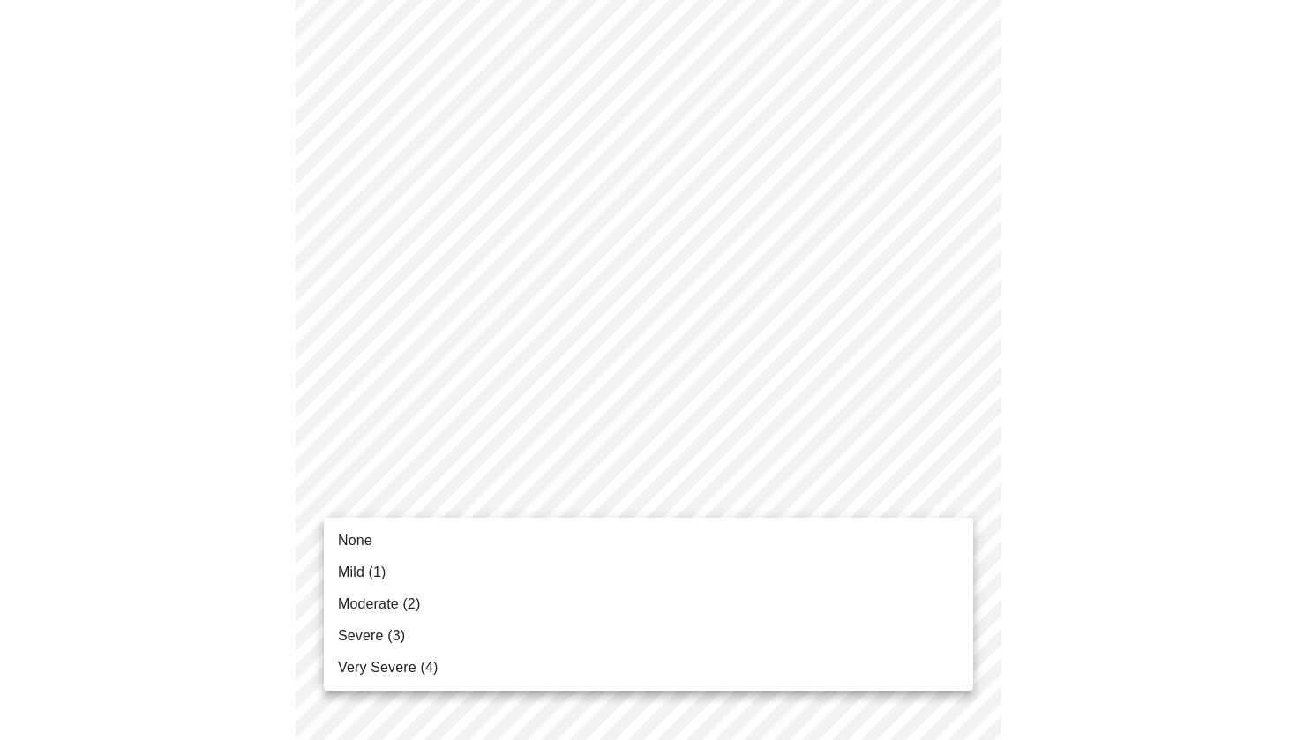
click at [596, 536] on li "None" at bounding box center [648, 541] width 649 height 32
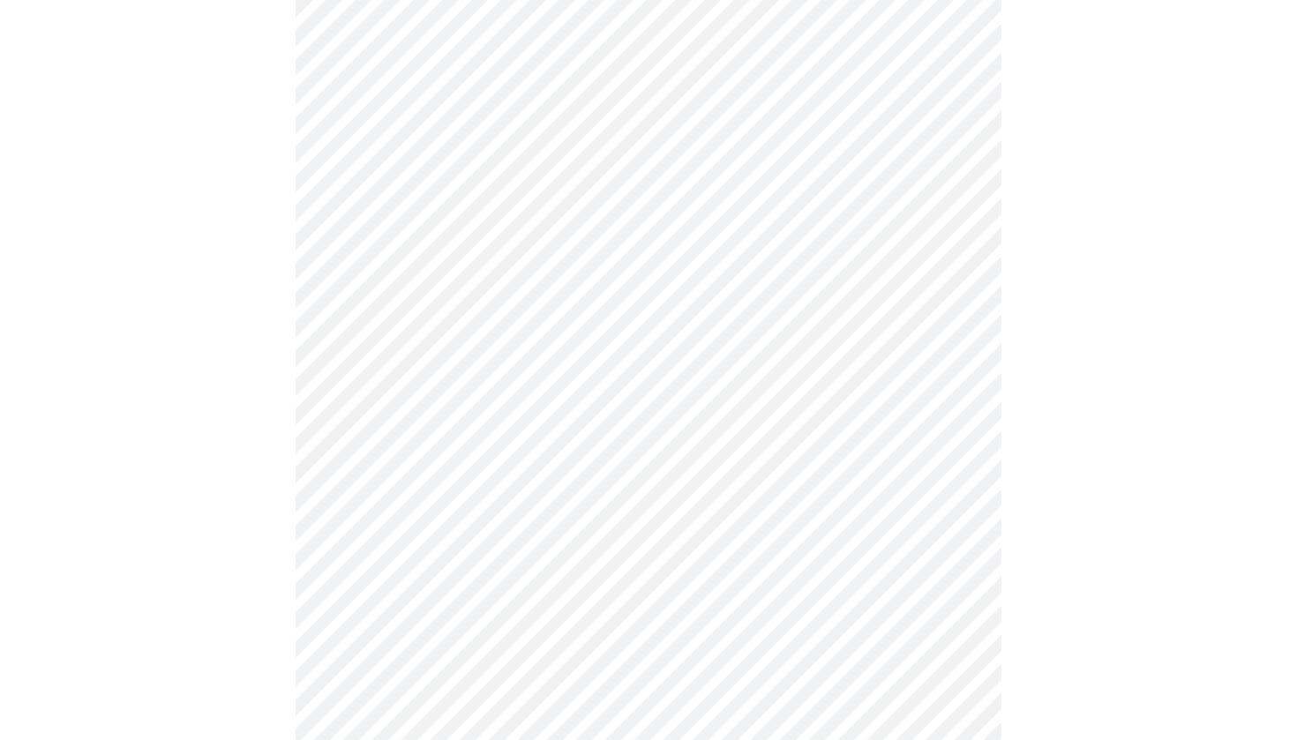
scroll to position [1167, 0]
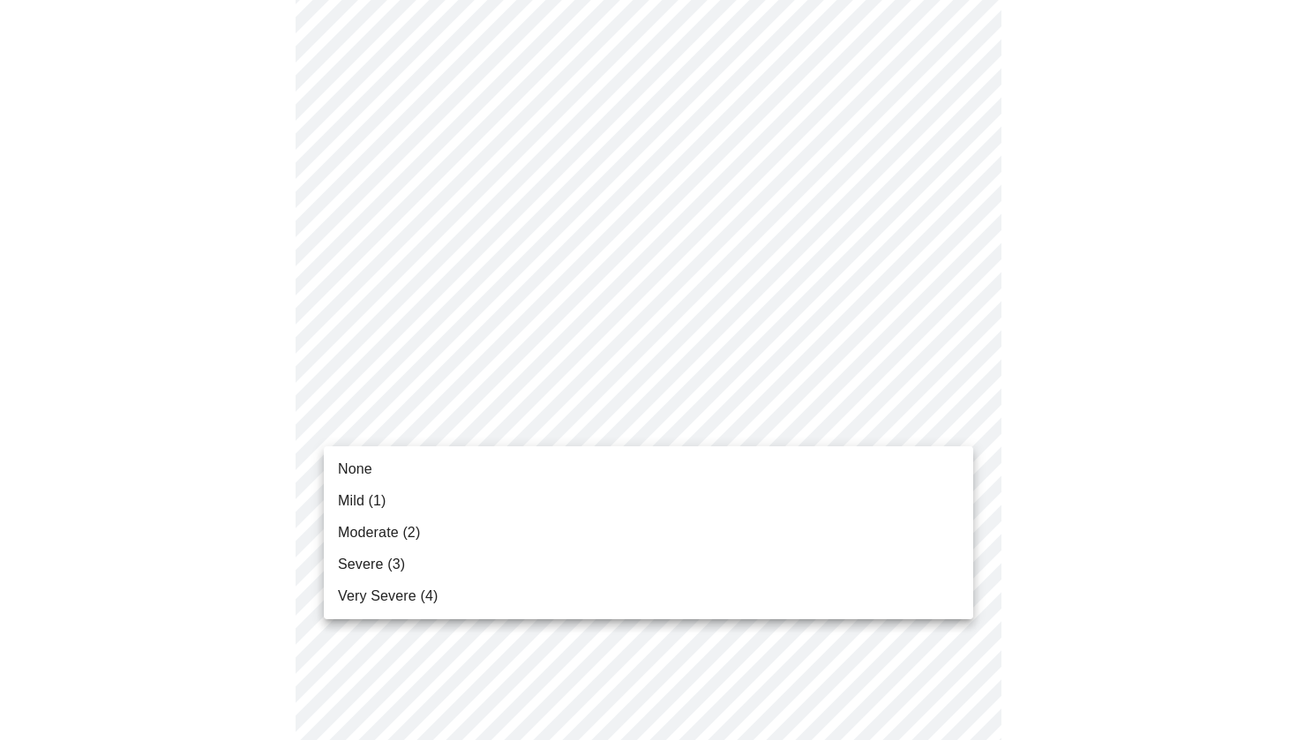
click at [557, 512] on li "Mild (1)" at bounding box center [648, 501] width 649 height 32
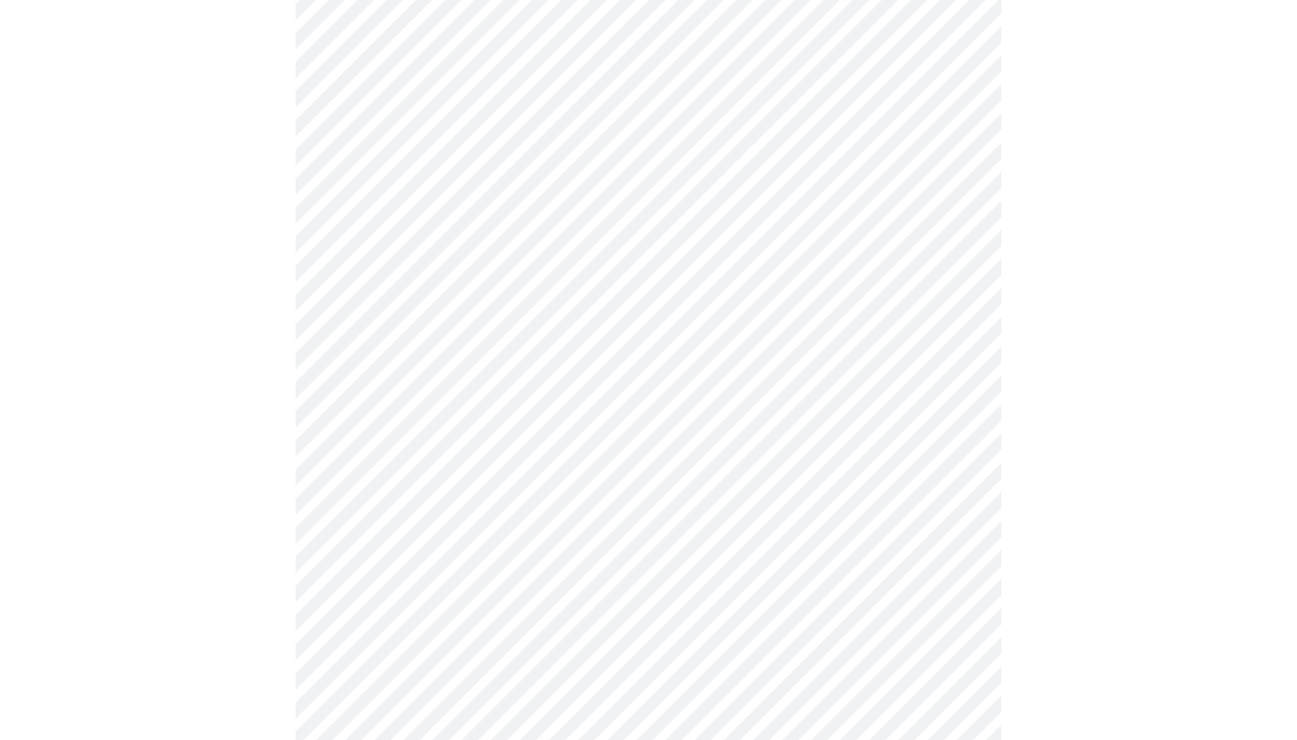
scroll to position [1277, 0]
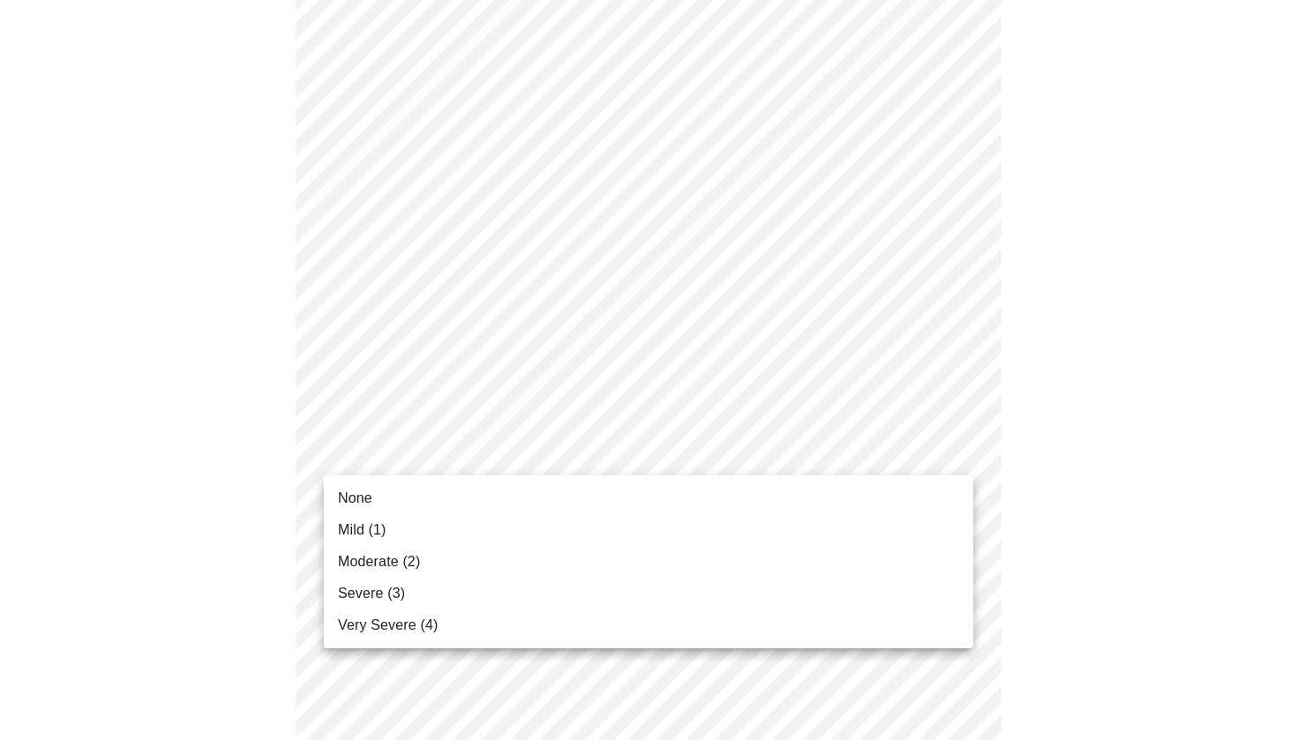
click at [581, 504] on li "None" at bounding box center [648, 499] width 649 height 32
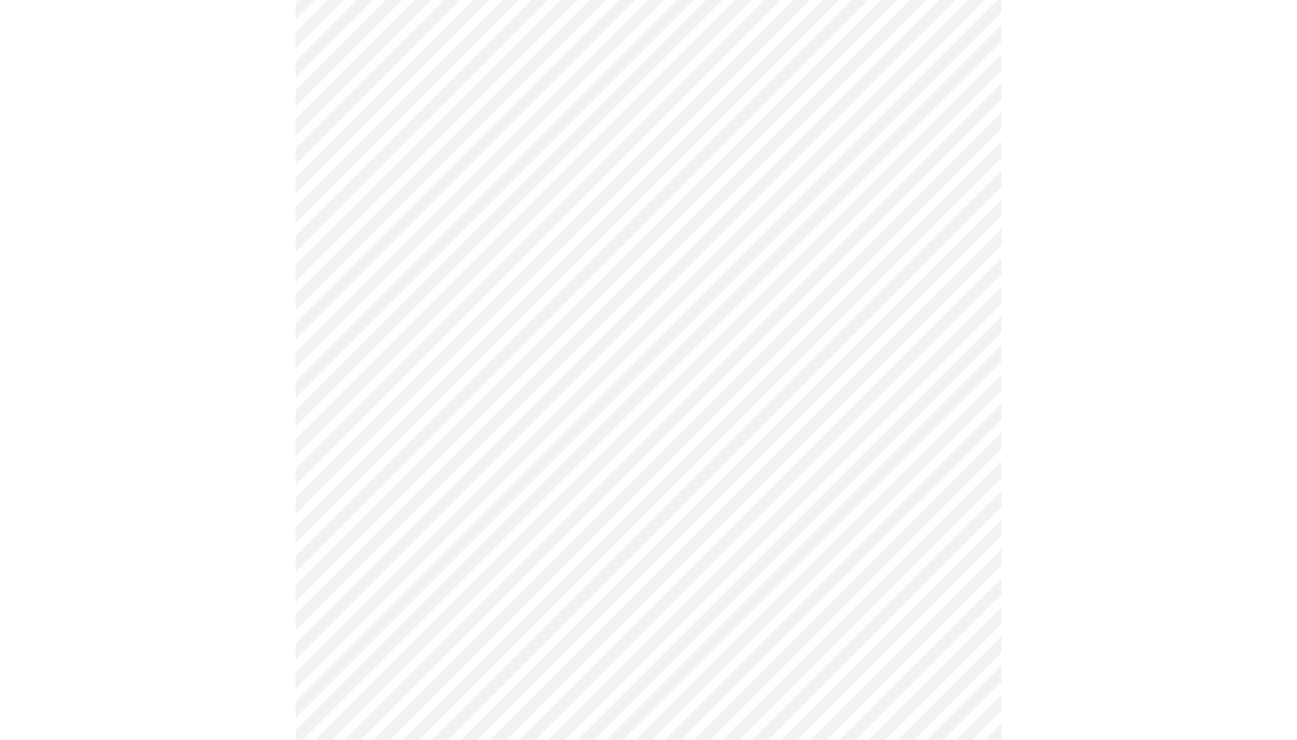
scroll to position [687, 0]
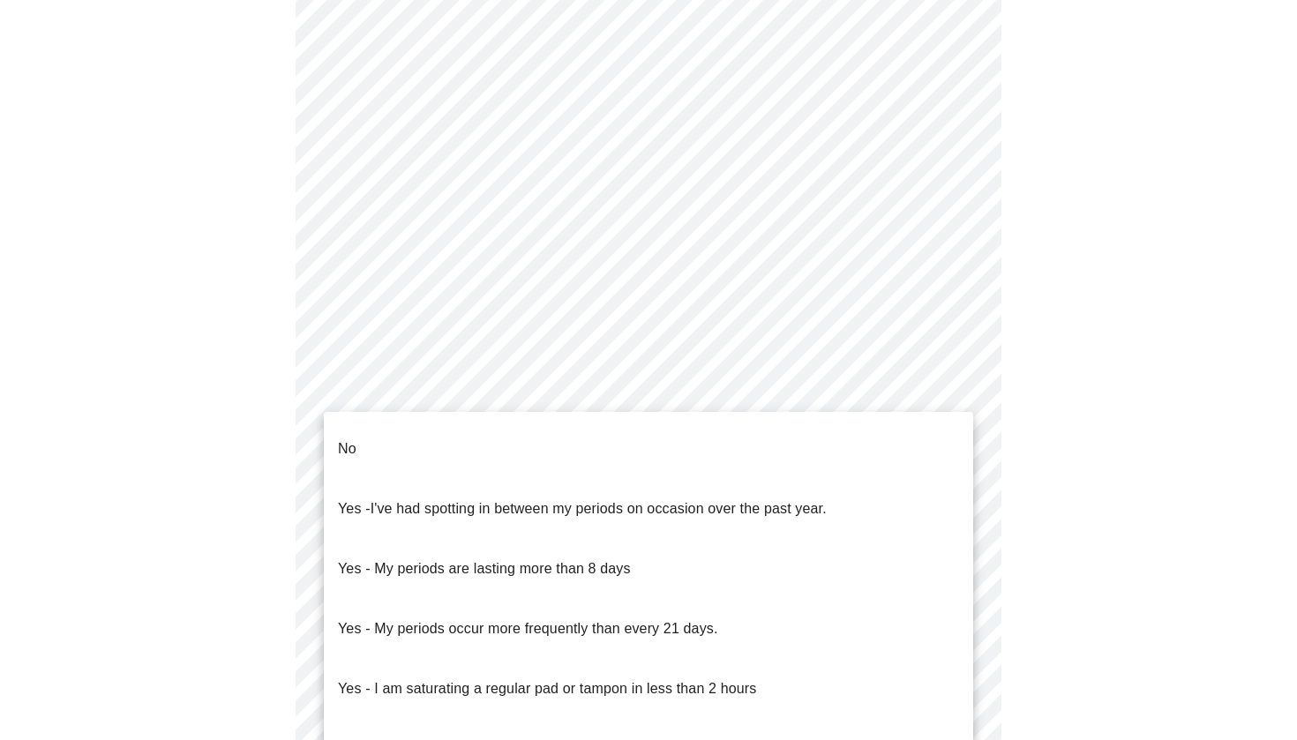
click at [669, 393] on body "MyMenopauseRx Appointments Messaging Labs Uploads Medications Community Refer a…" at bounding box center [648, 188] width 1283 height 1737
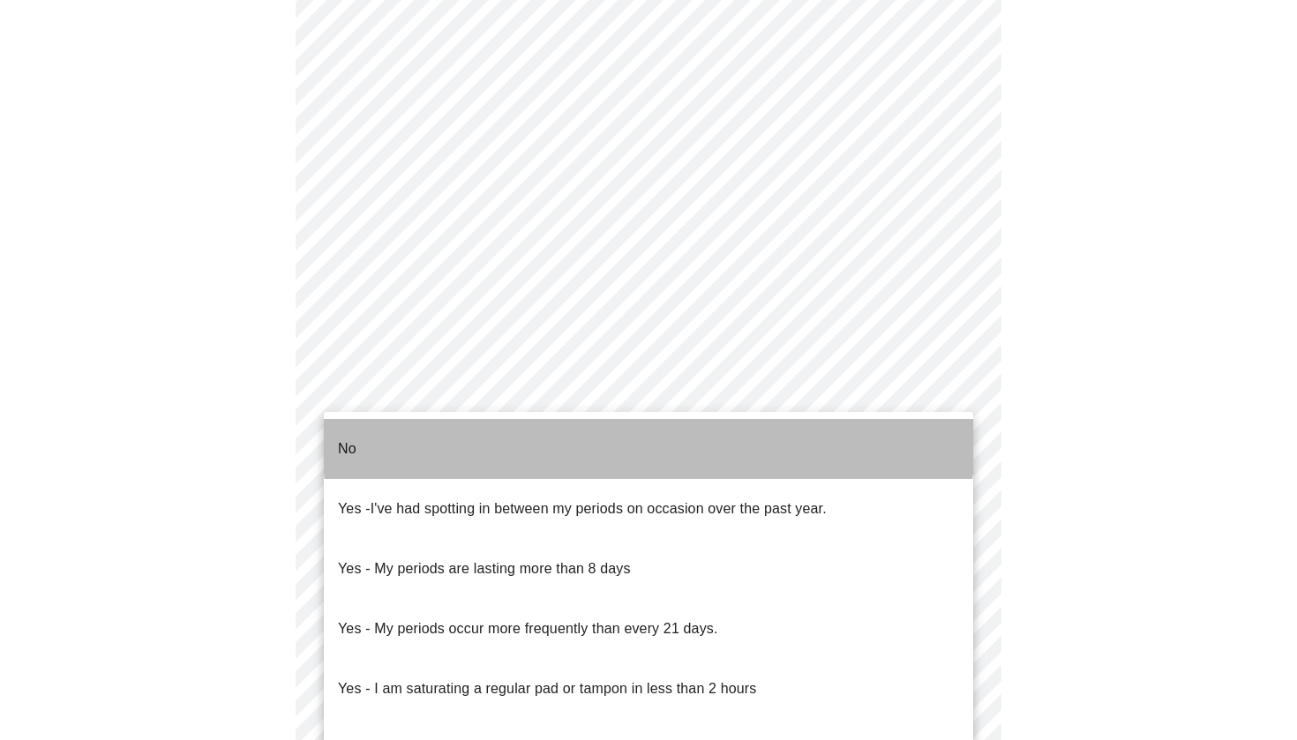
click at [648, 439] on li "No" at bounding box center [648, 449] width 649 height 60
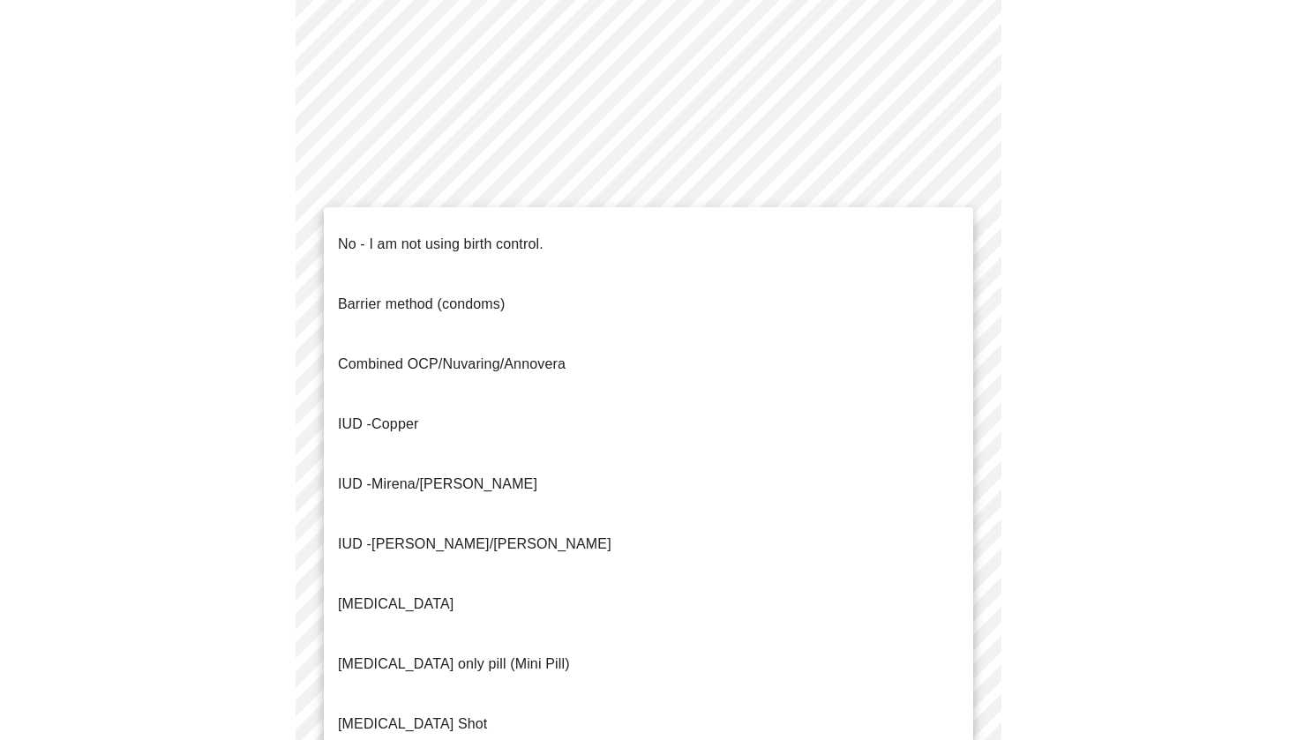
click at [641, 518] on body "MyMenopauseRx Appointments Messaging Labs Uploads Medications Community Refer a…" at bounding box center [648, 183] width 1283 height 1727
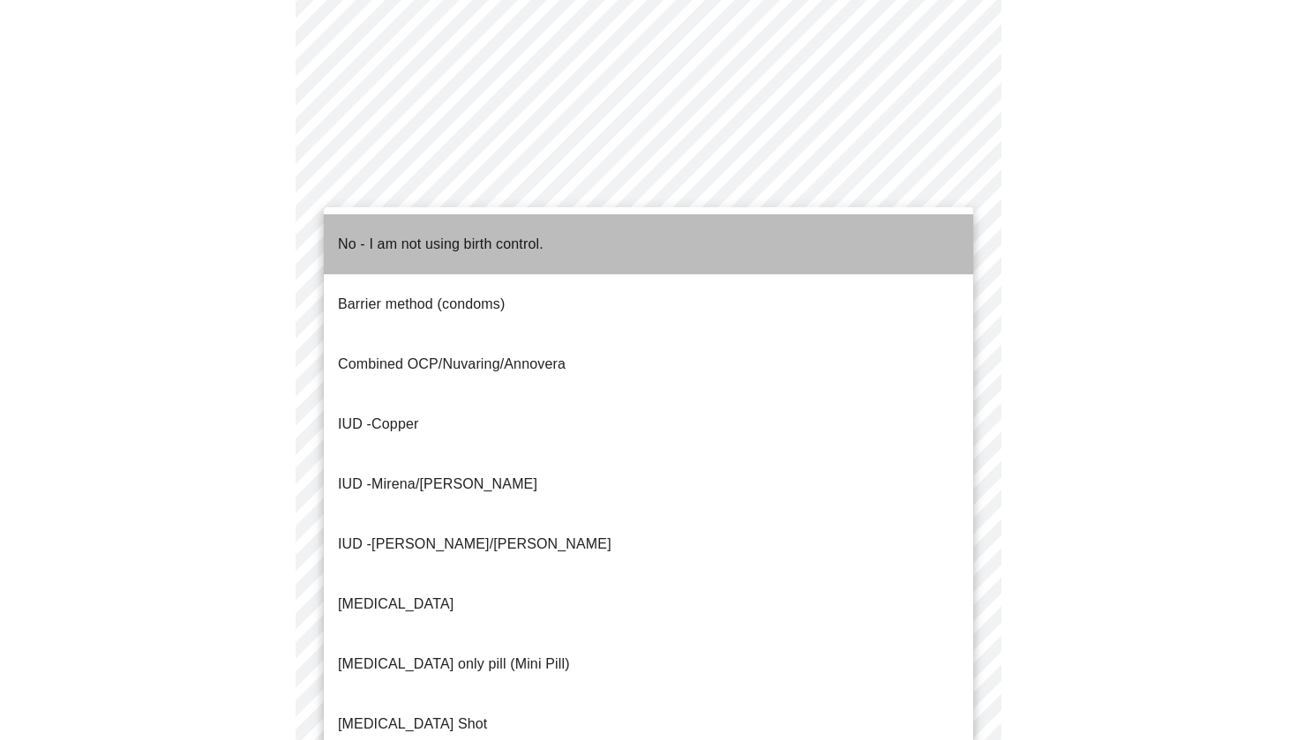
click at [620, 244] on li "No - I am not using birth control." at bounding box center [648, 244] width 649 height 60
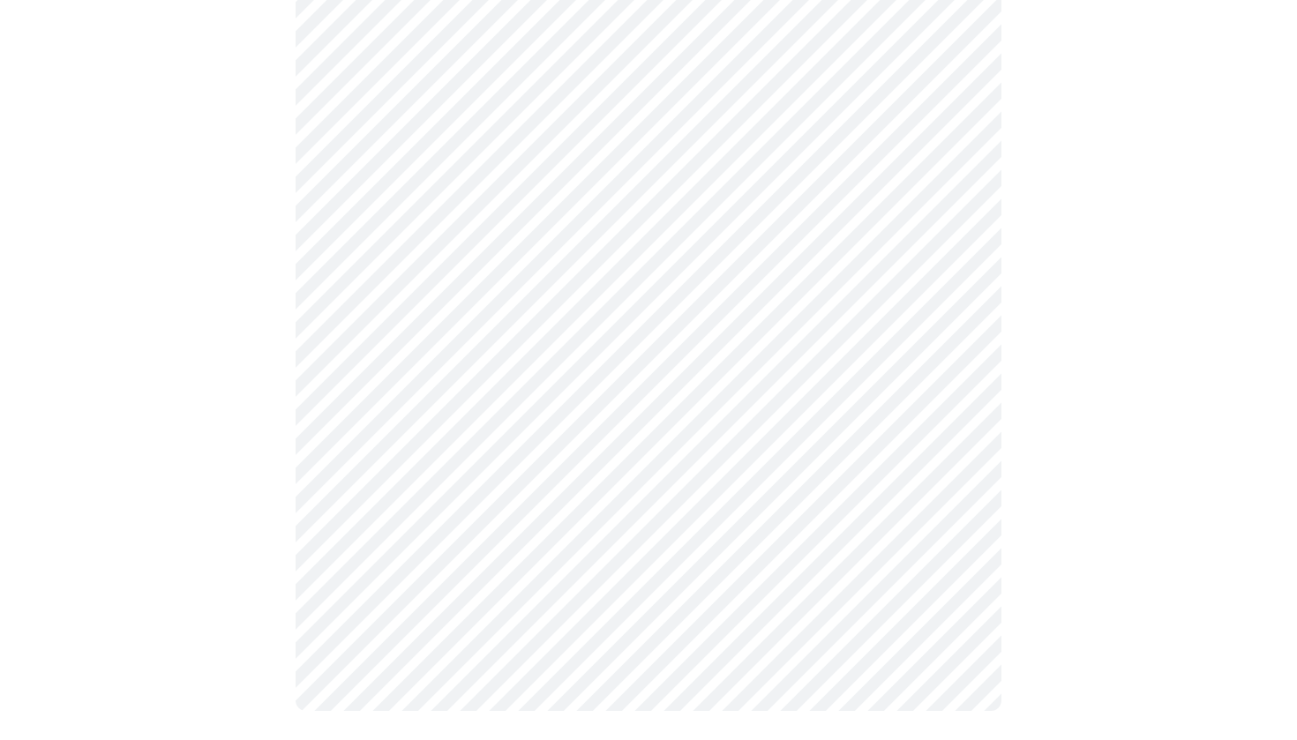
scroll to position [977, 0]
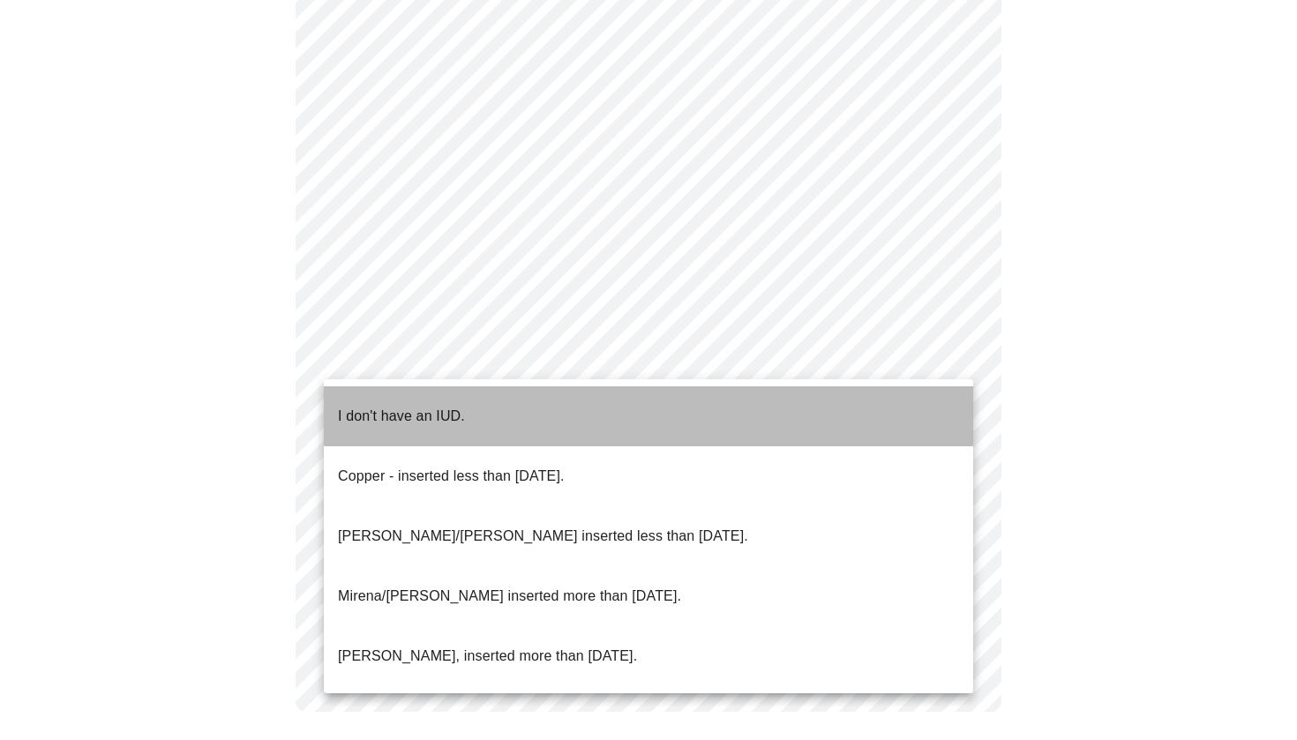
click at [648, 402] on li "I don't have an IUD." at bounding box center [648, 416] width 649 height 60
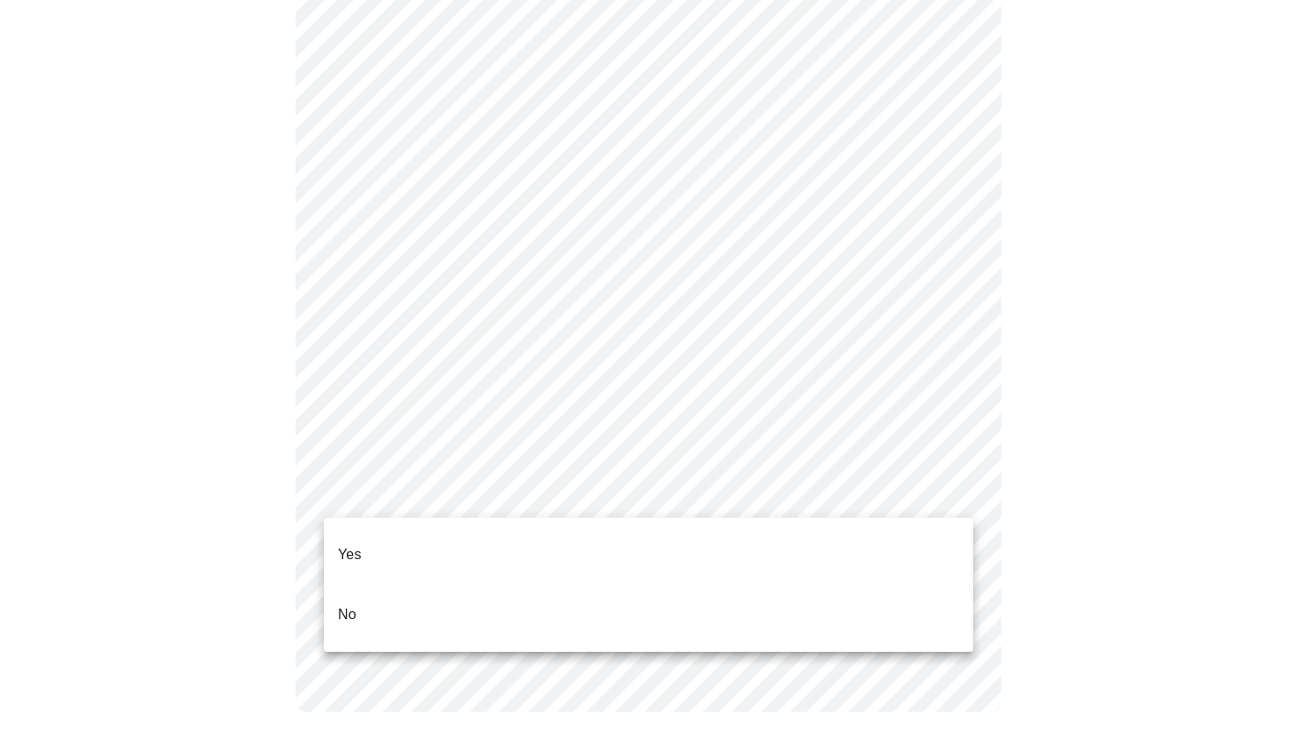
click at [620, 541] on li "Yes" at bounding box center [648, 555] width 649 height 60
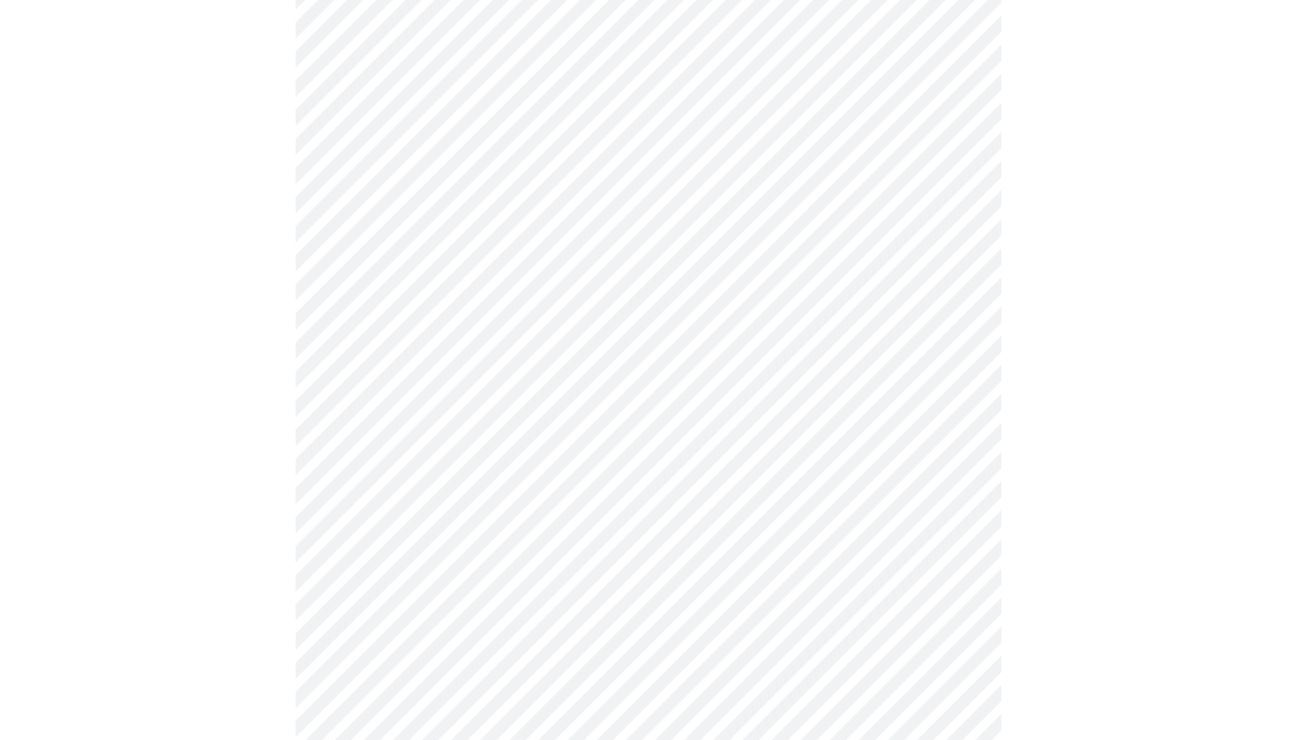
scroll to position [238, 0]
click at [906, 385] on body "MyMenopauseRx Appointments Messaging Labs Uploads Medications Community Refer a…" at bounding box center [648, 420] width 1283 height 1303
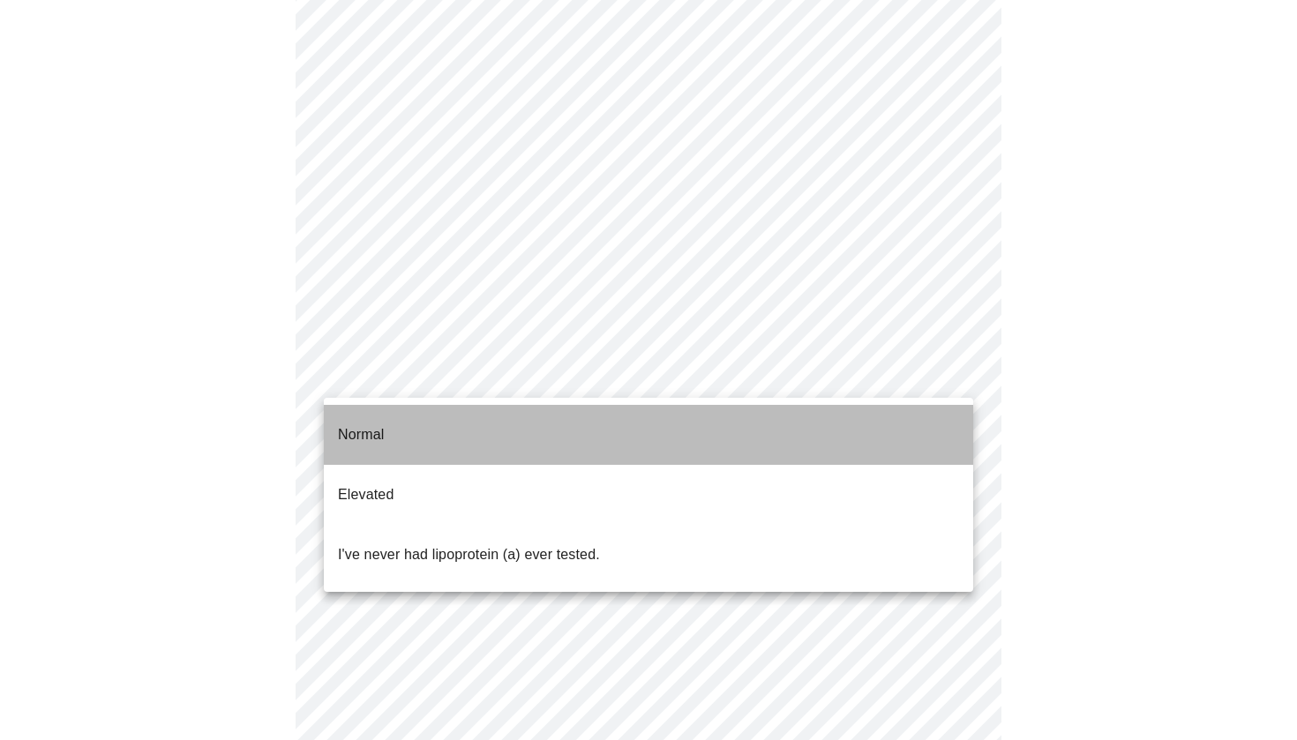
click at [860, 423] on li "Normal" at bounding box center [648, 435] width 649 height 60
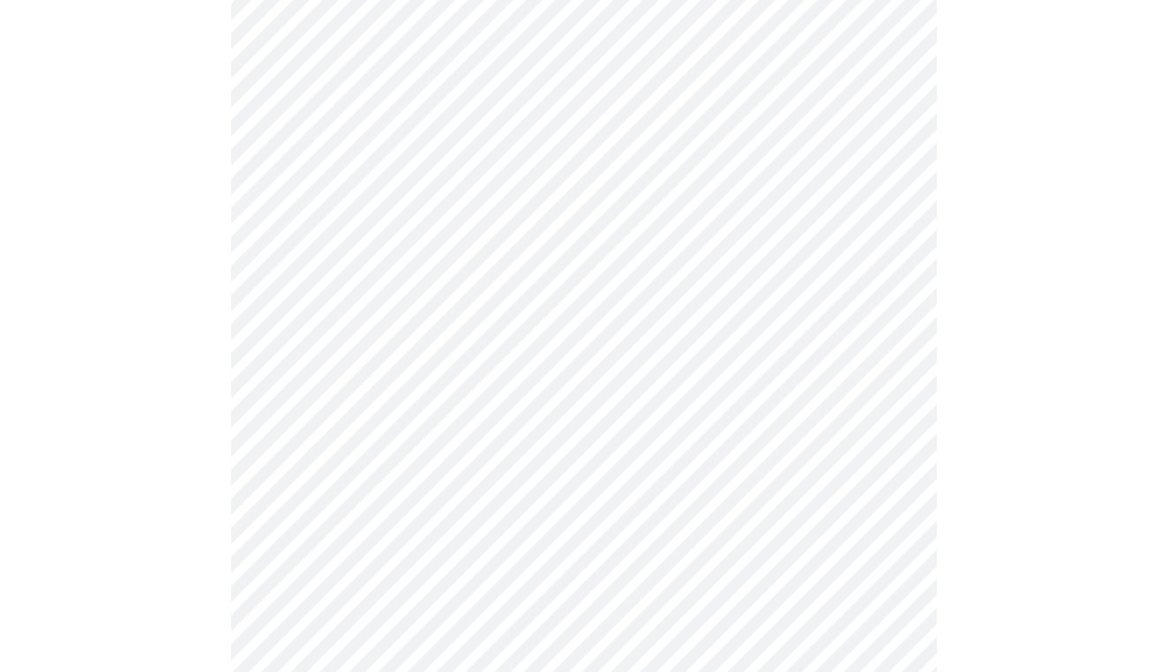
scroll to position [4758, 0]
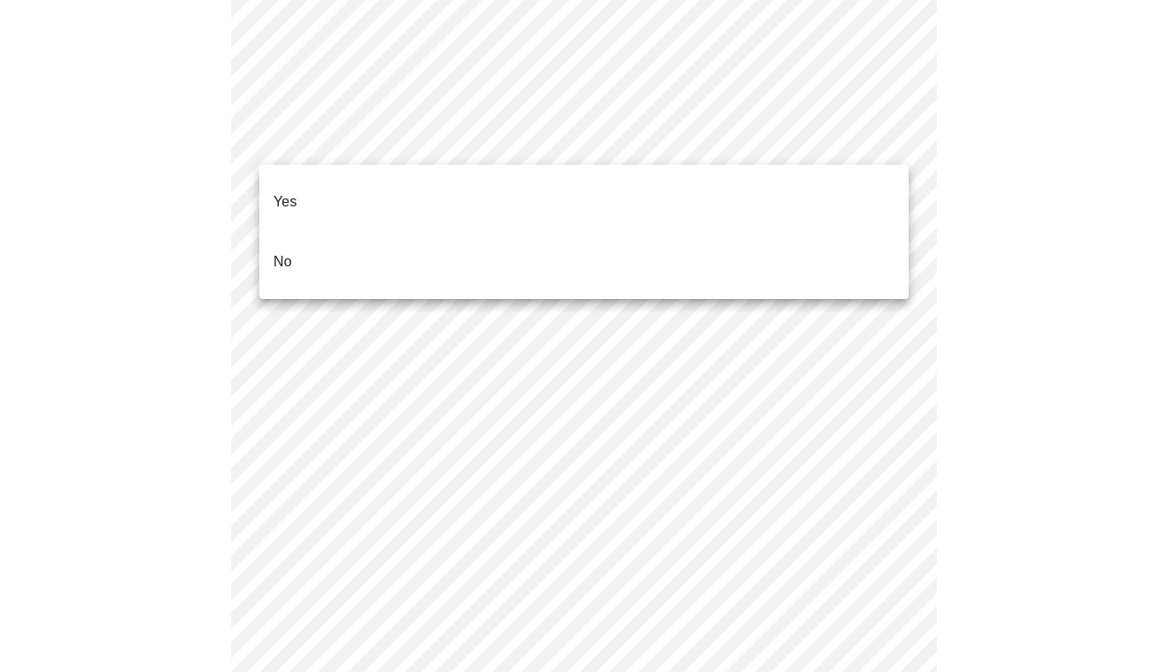
click at [539, 236] on li "No" at bounding box center [583, 262] width 649 height 60
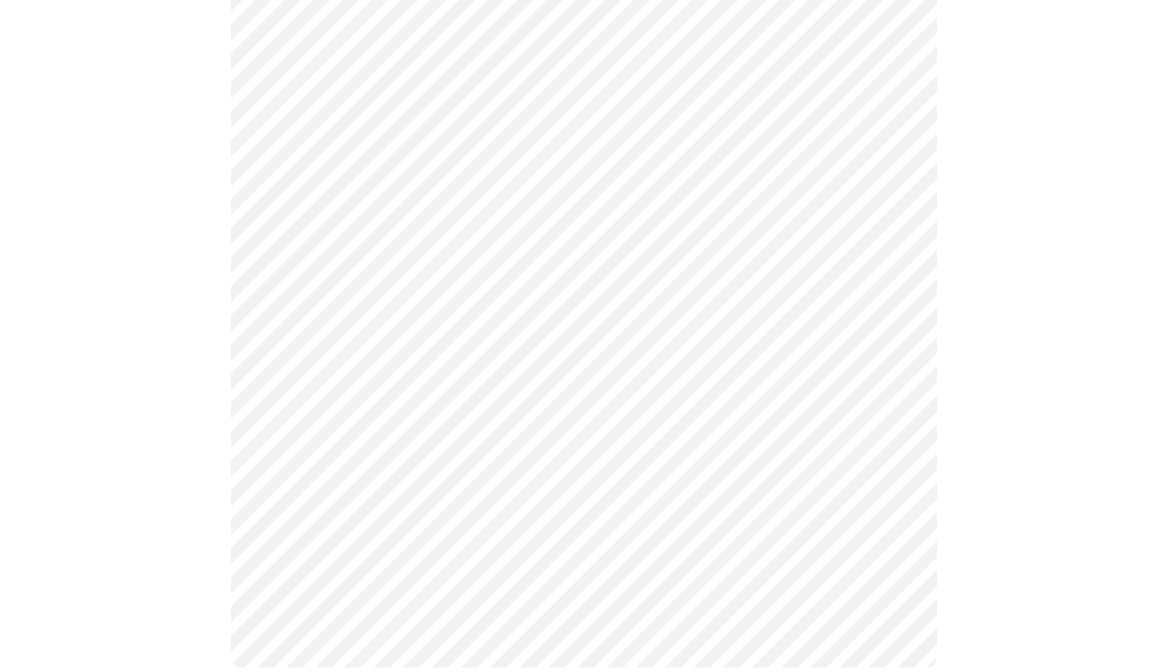
scroll to position [1300, 0]
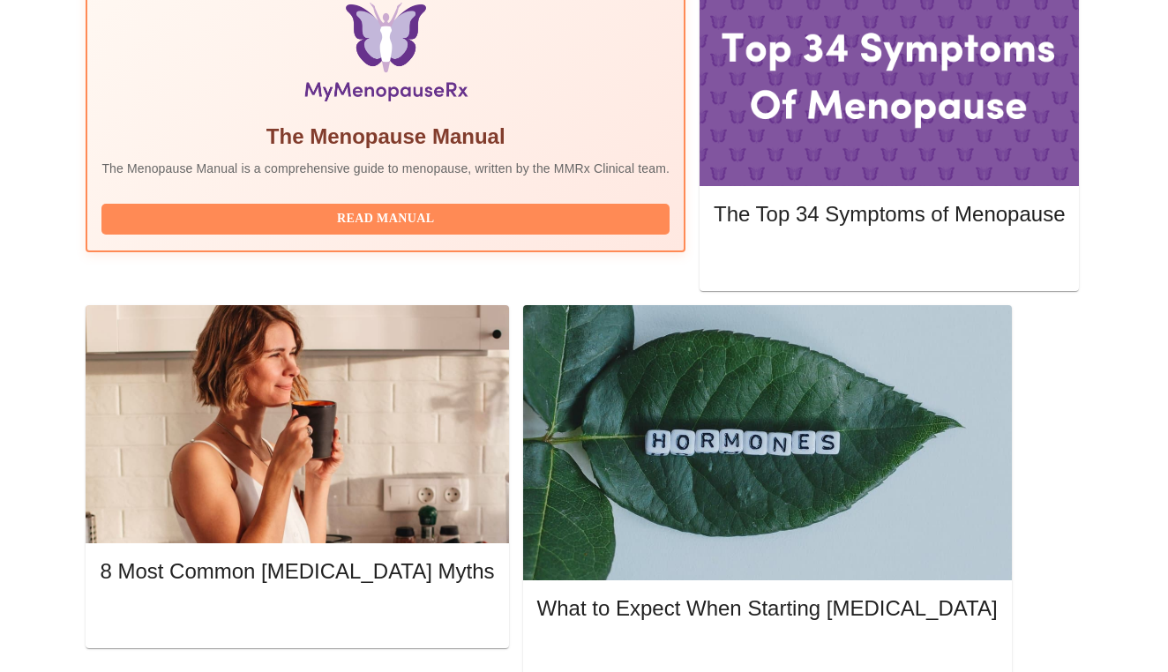
scroll to position [616, 0]
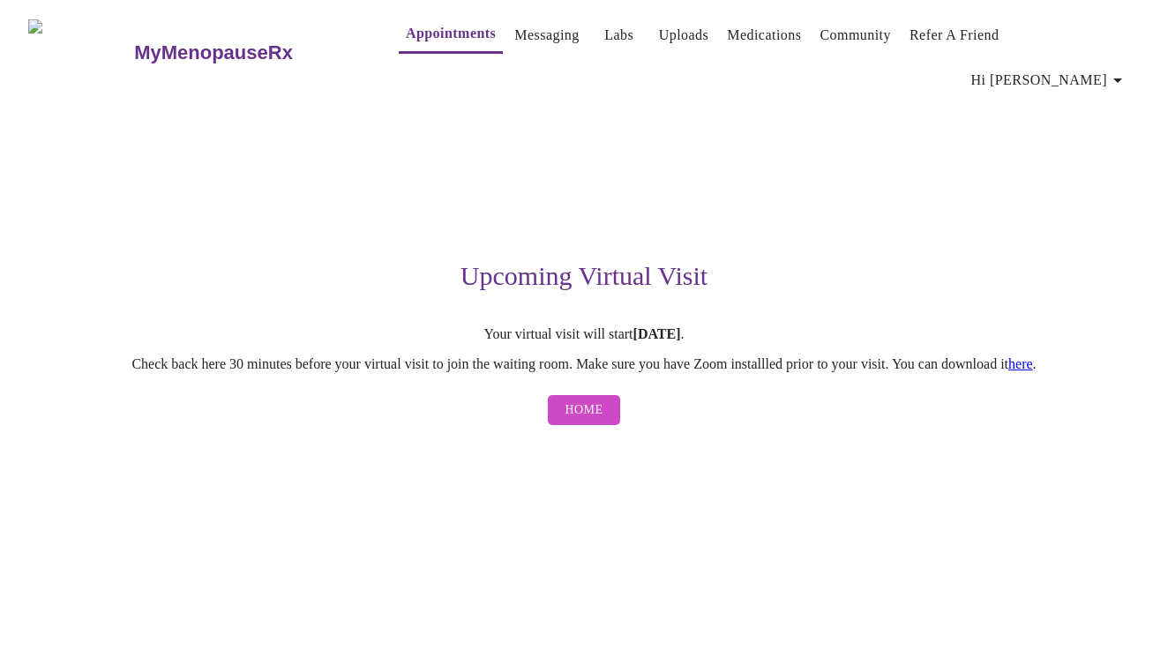
click at [183, 41] on h3 "MyMenopauseRx" at bounding box center [213, 52] width 159 height 23
